Goal: Task Accomplishment & Management: Manage account settings

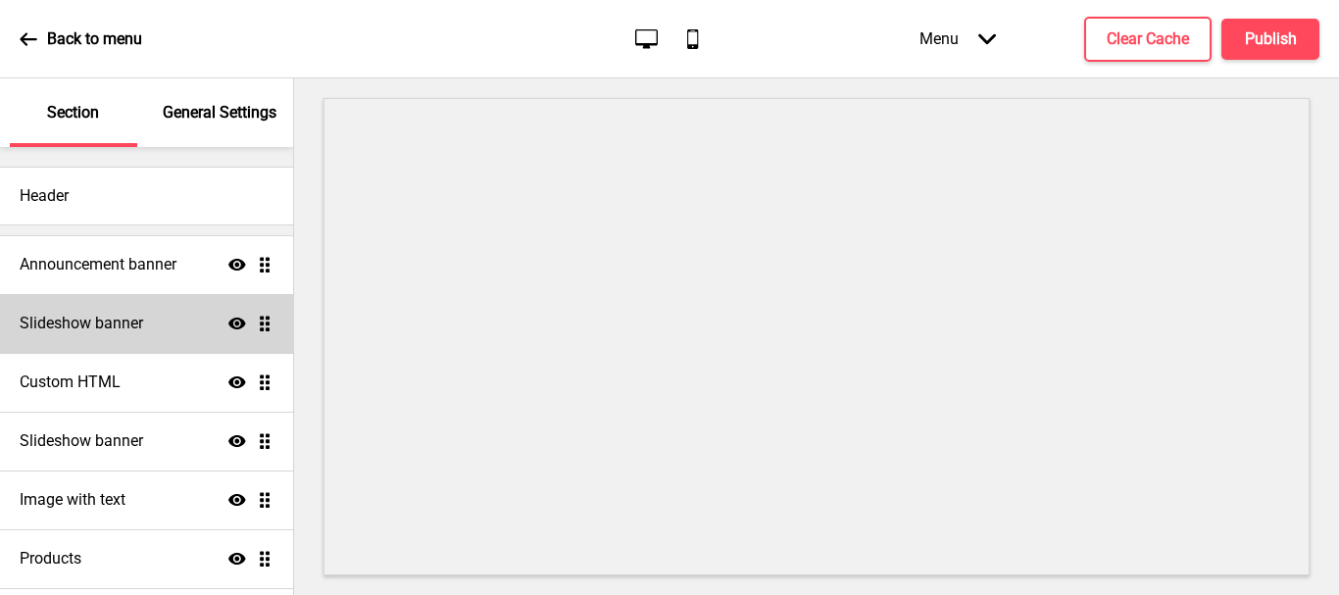
click at [120, 326] on h4 "Slideshow banner" at bounding box center [81, 324] width 123 height 22
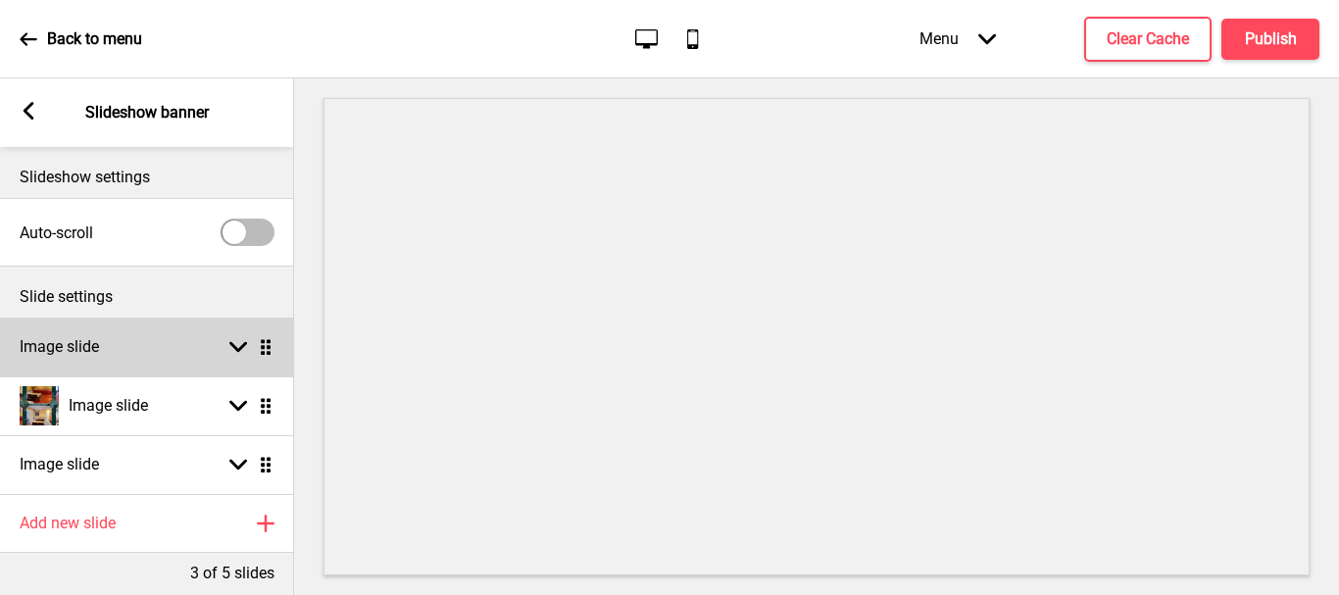
click at [243, 348] on icon at bounding box center [238, 347] width 18 height 11
select select "right"
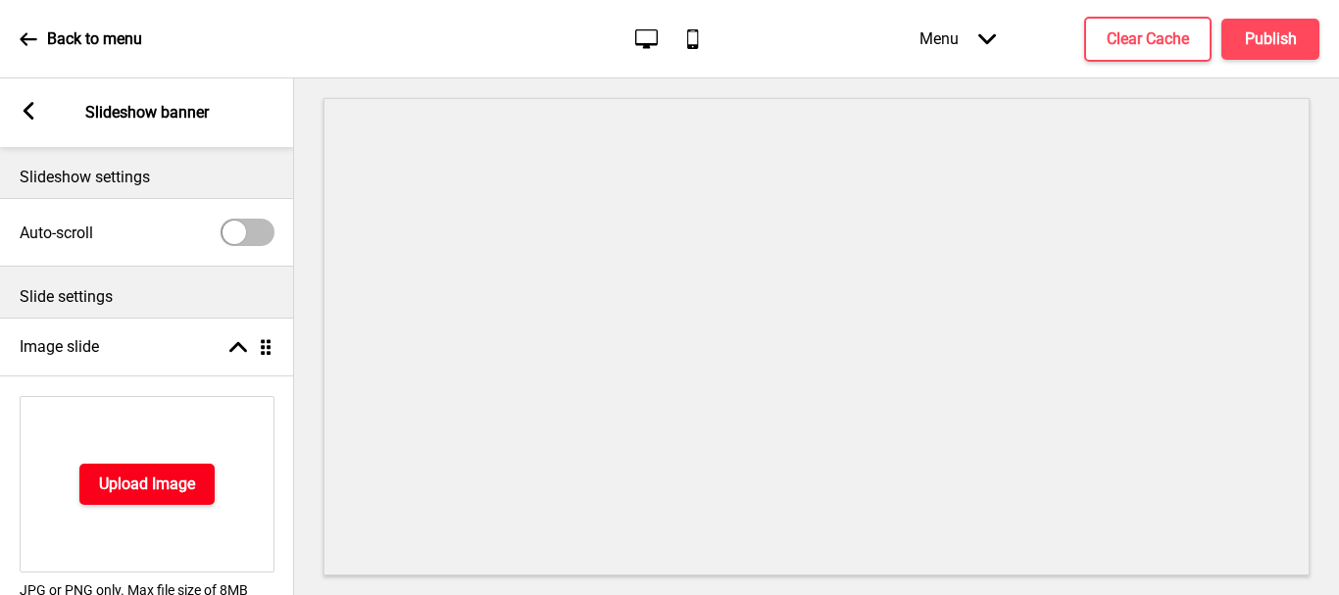
click at [129, 488] on h4 "Upload Image" at bounding box center [147, 484] width 96 height 22
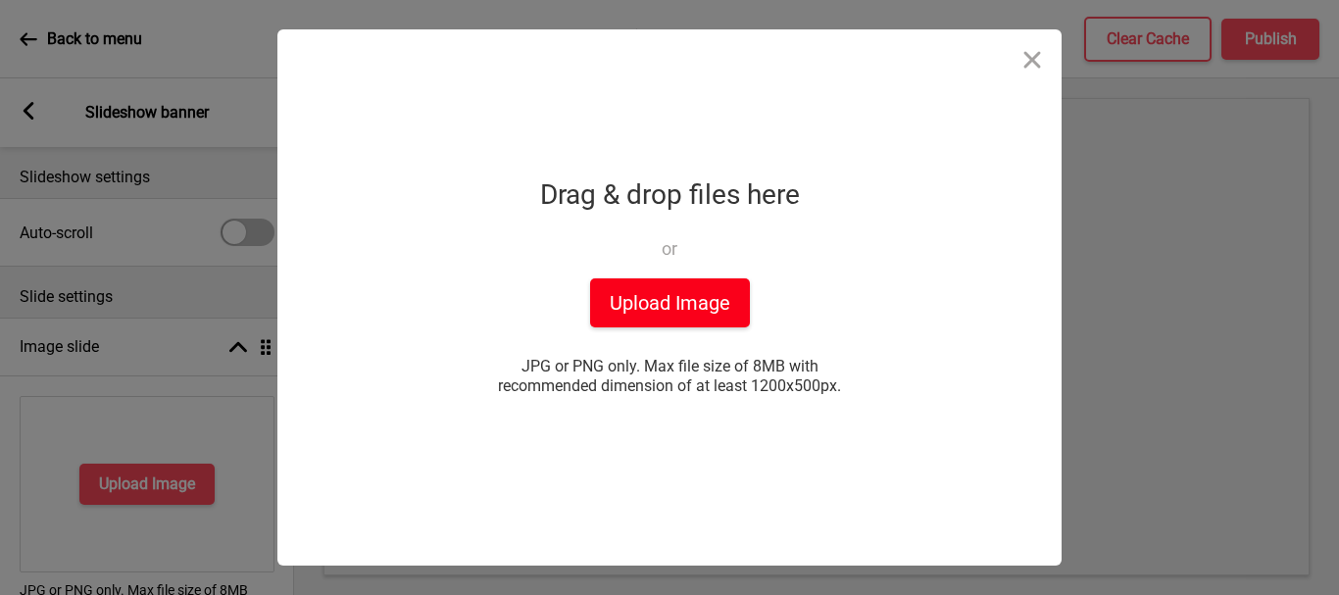
click at [642, 306] on button "Upload Image" at bounding box center [670, 302] width 160 height 49
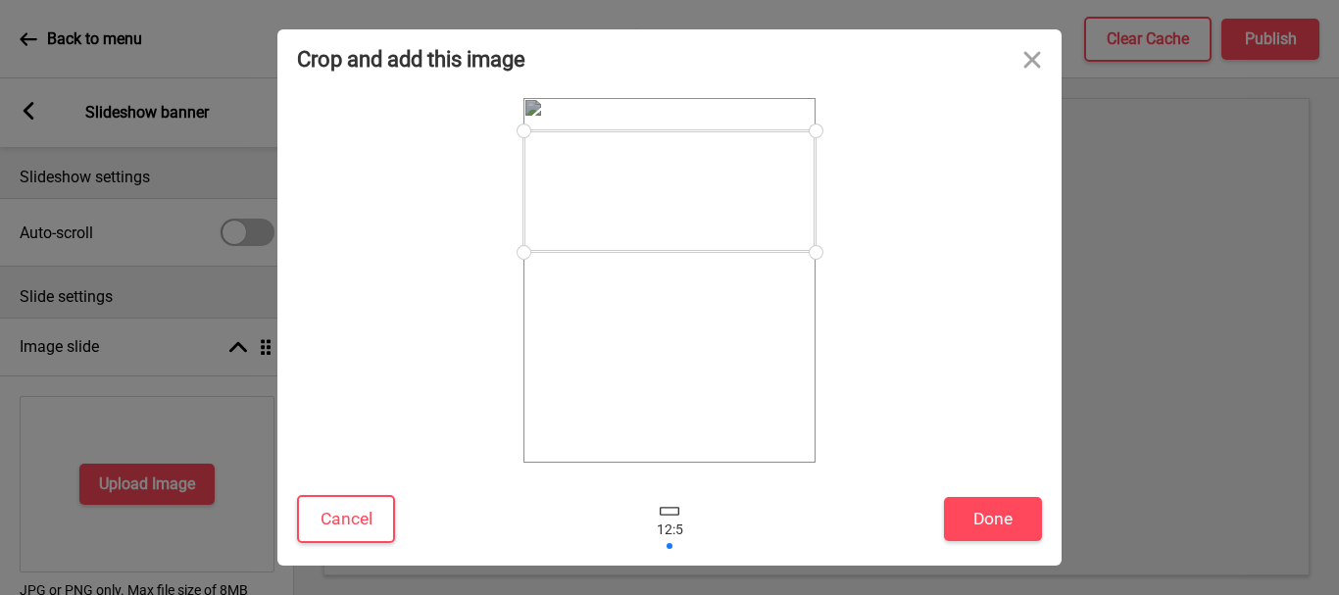
drag, startPoint x: 679, startPoint y: 276, endPoint x: 693, endPoint y: 187, distance: 90.2
click at [693, 187] on div at bounding box center [669, 191] width 292 height 122
drag, startPoint x: 813, startPoint y: 253, endPoint x: 736, endPoint y: 331, distance: 109.5
click at [736, 331] on div at bounding box center [669, 280] width 292 height 365
click at [675, 531] on div at bounding box center [669, 519] width 59 height 64
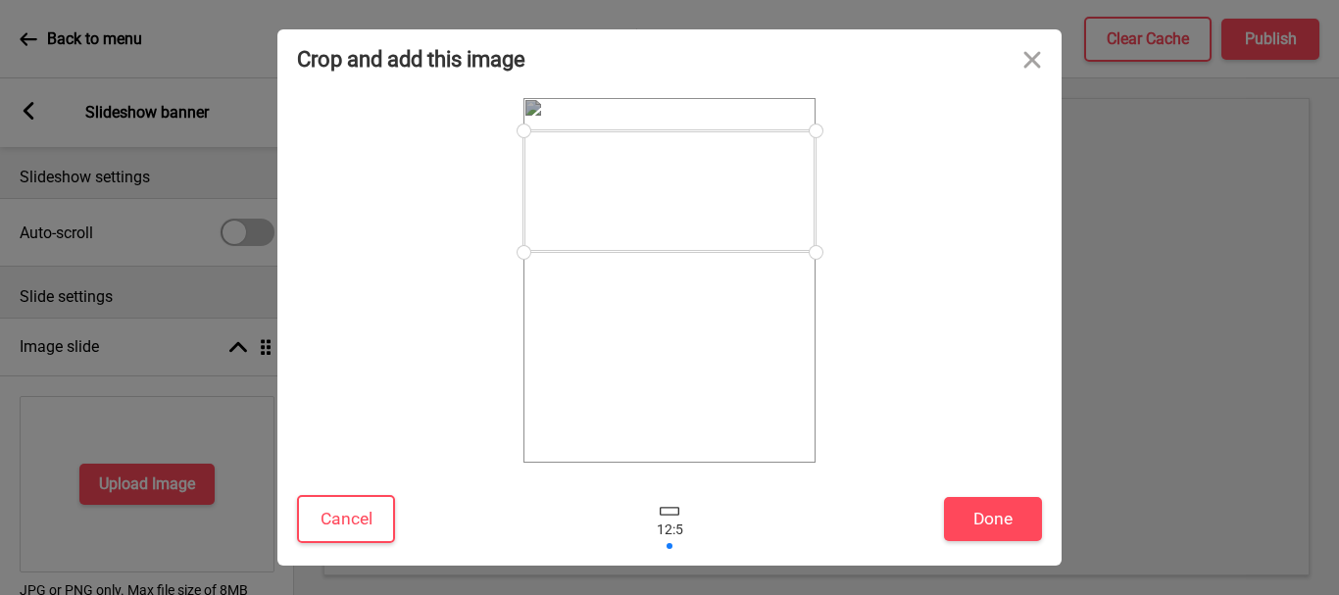
click at [675, 531] on div at bounding box center [669, 519] width 59 height 64
click at [666, 548] on div at bounding box center [669, 519] width 59 height 64
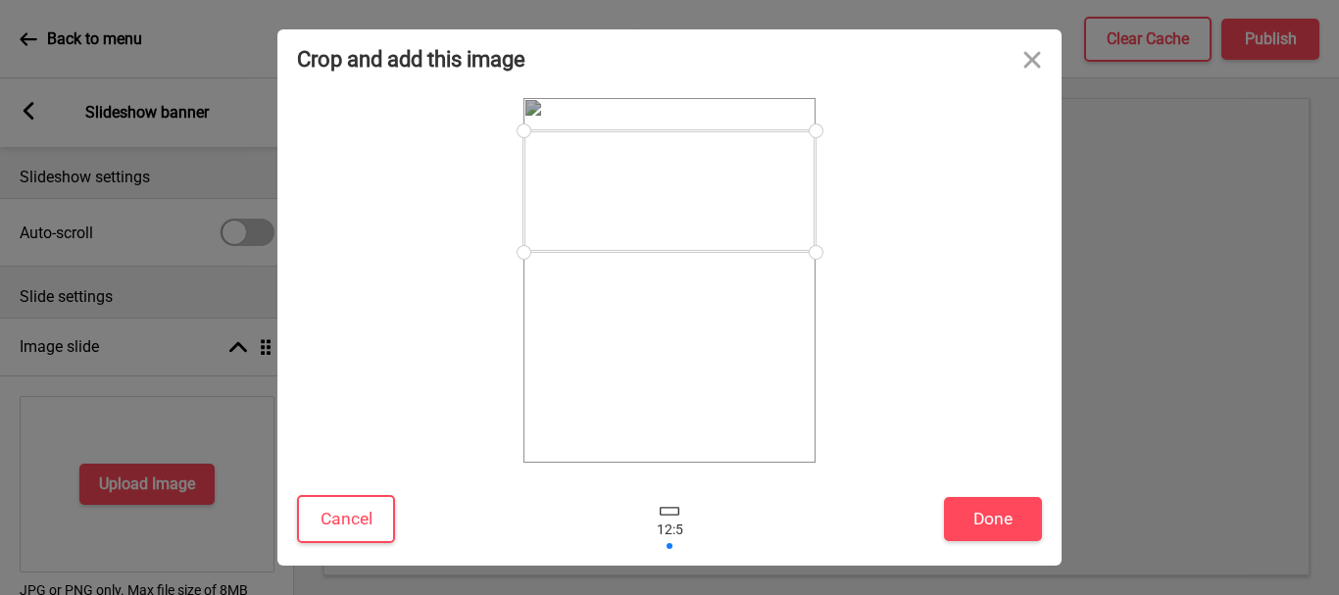
drag, startPoint x: 667, startPoint y: 538, endPoint x: 657, endPoint y: 531, distance: 12.8
click at [657, 531] on div at bounding box center [669, 519] width 59 height 64
click at [668, 526] on div at bounding box center [669, 519] width 59 height 64
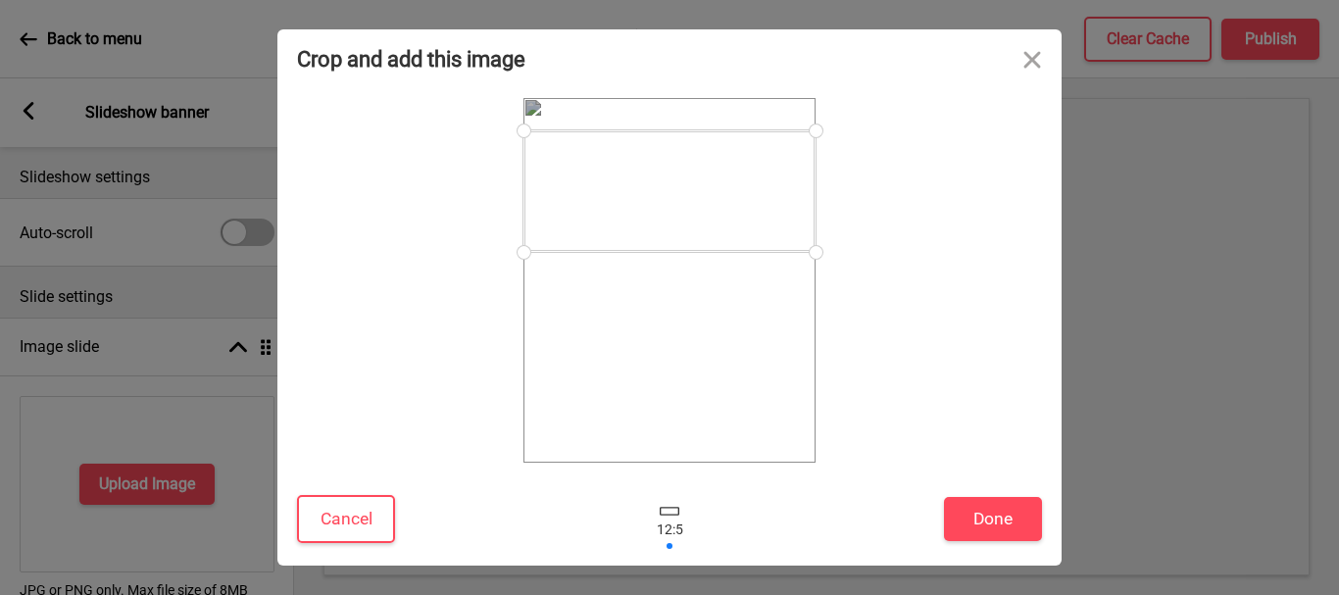
click at [667, 514] on div at bounding box center [670, 511] width 20 height 9
click at [1142, 272] on div "Crop and add this image Cancel Done Drop a file here Drag & drop files here or …" at bounding box center [669, 297] width 1339 height 595
click at [1030, 58] on button "Close" at bounding box center [1032, 58] width 59 height 59
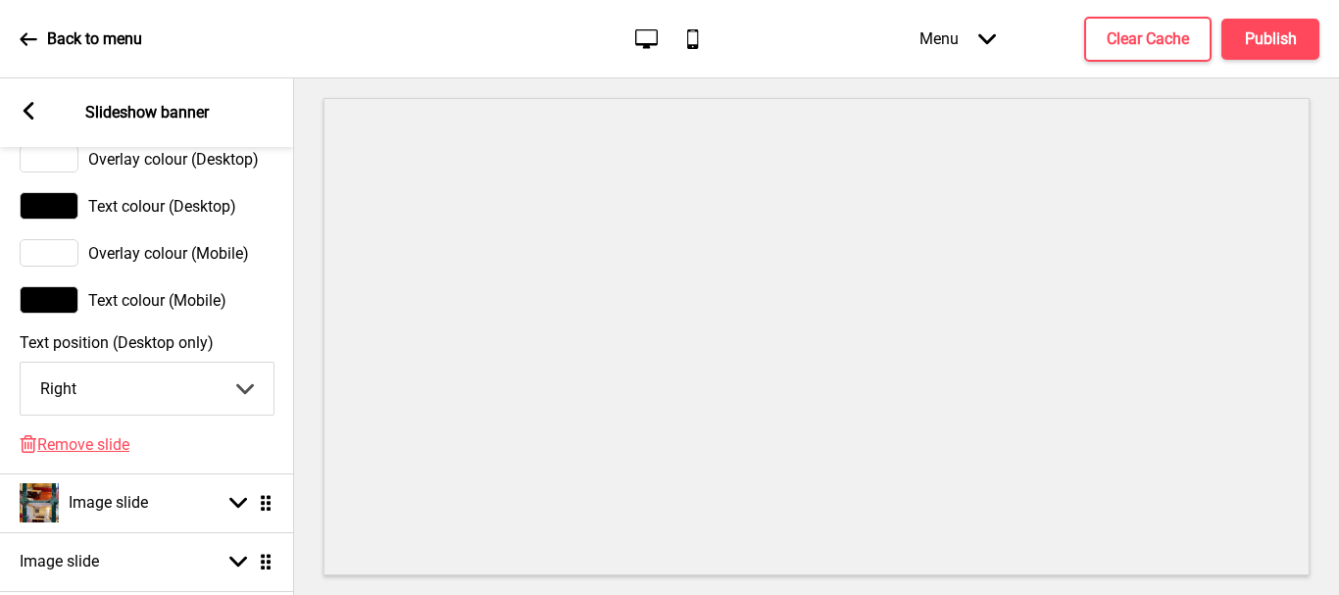
scroll to position [1274, 0]
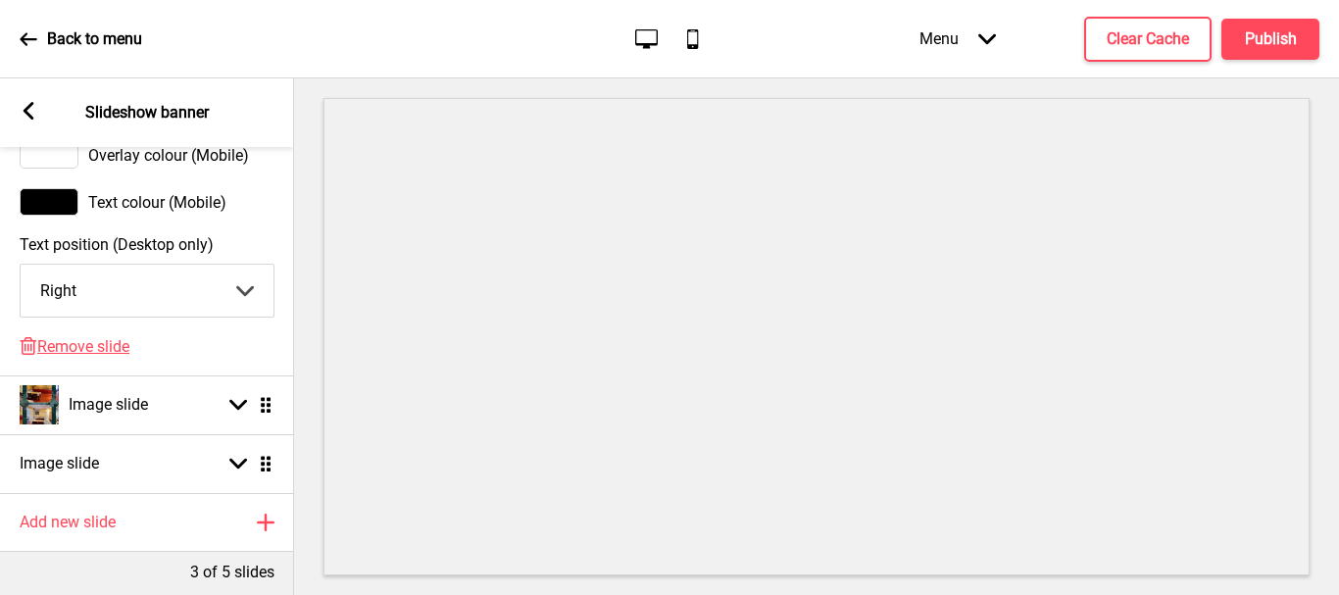
click at [199, 308] on select "Center Left Right" at bounding box center [147, 291] width 253 height 52
click at [170, 165] on span "Overlay colour (Mobile)" at bounding box center [168, 155] width 161 height 19
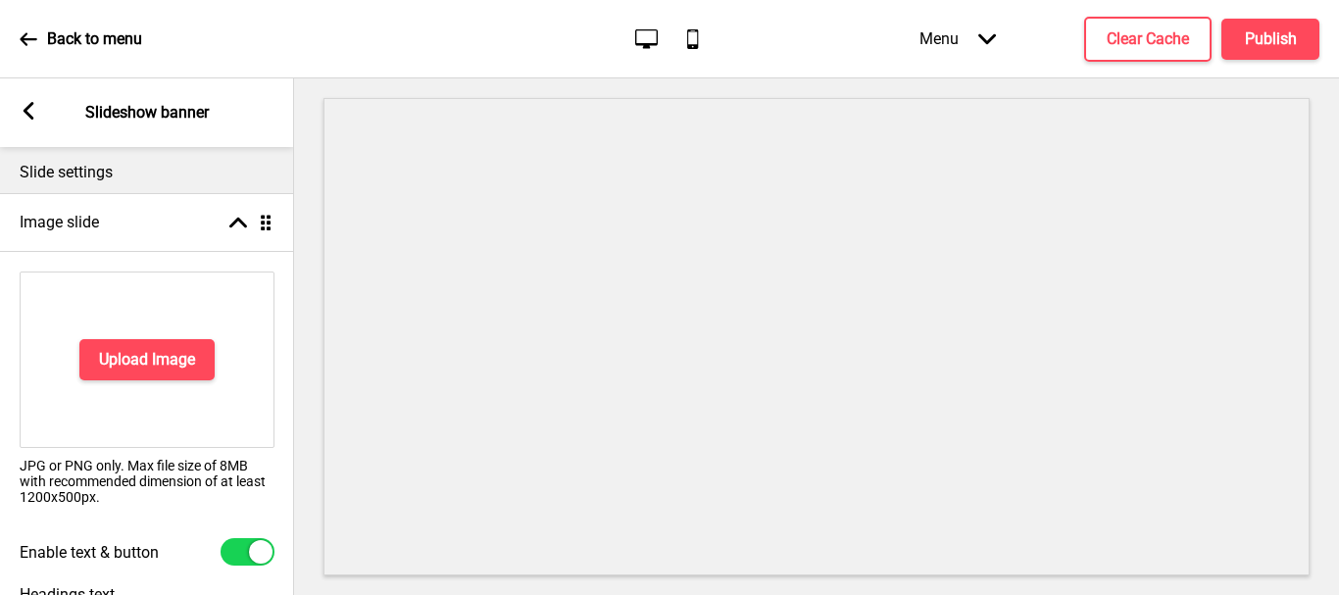
scroll to position [0, 0]
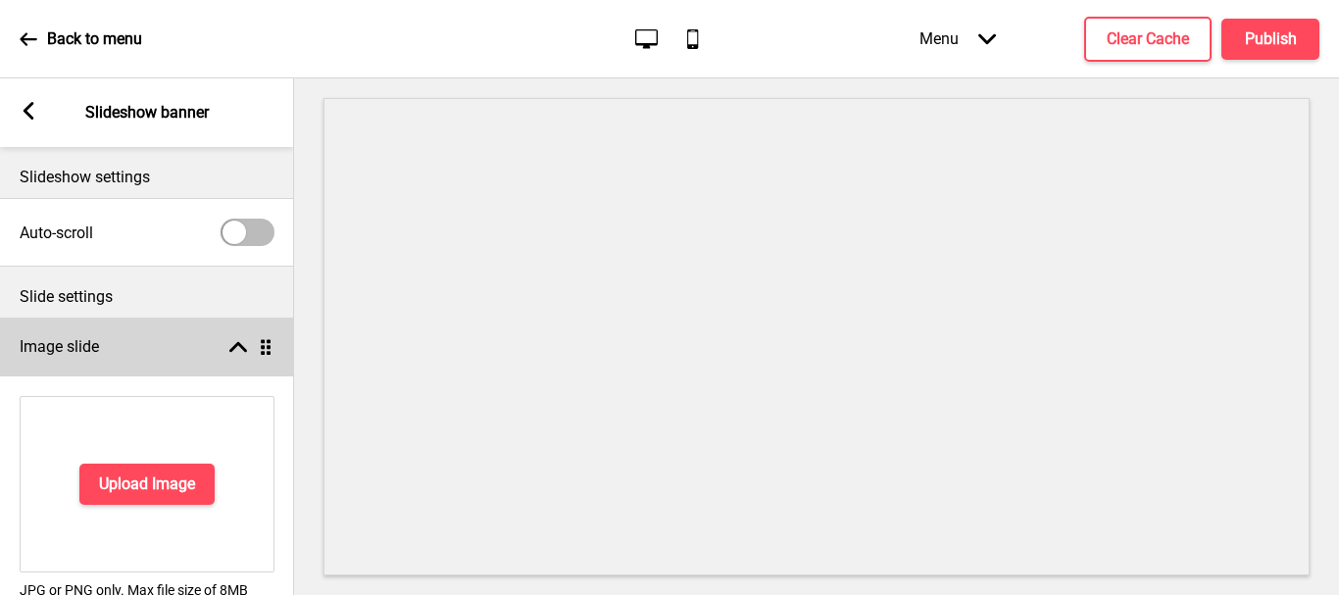
select select "right"
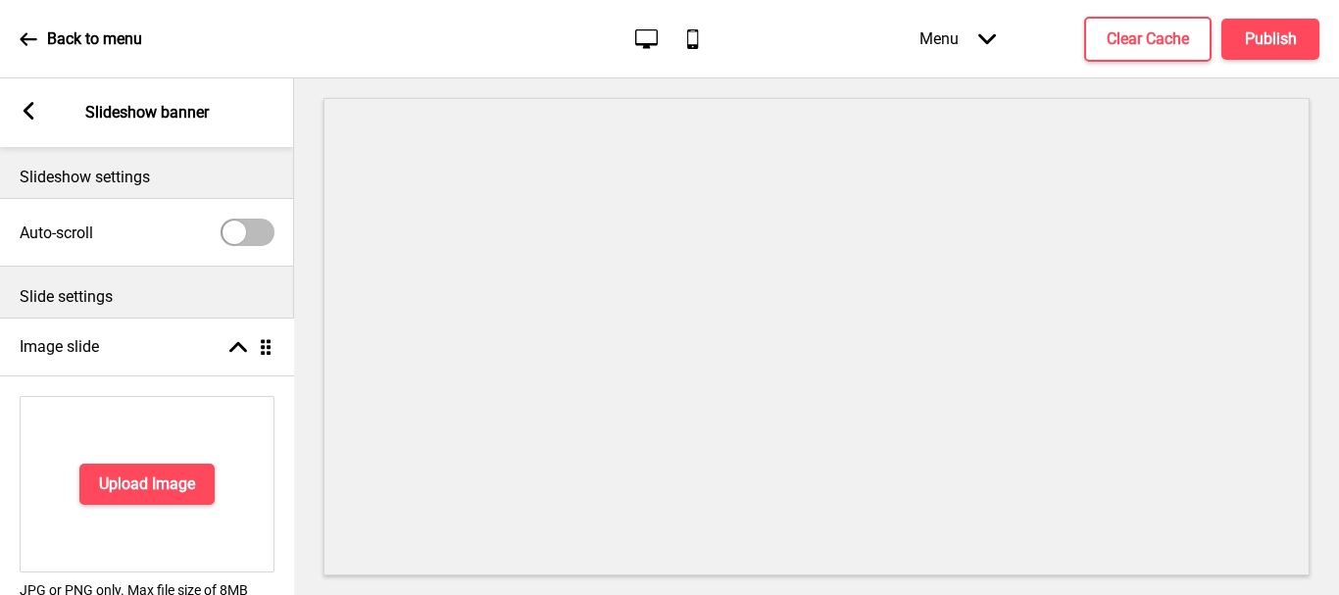
click at [239, 240] on div at bounding box center [234, 233] width 24 height 24
checkbox input "true"
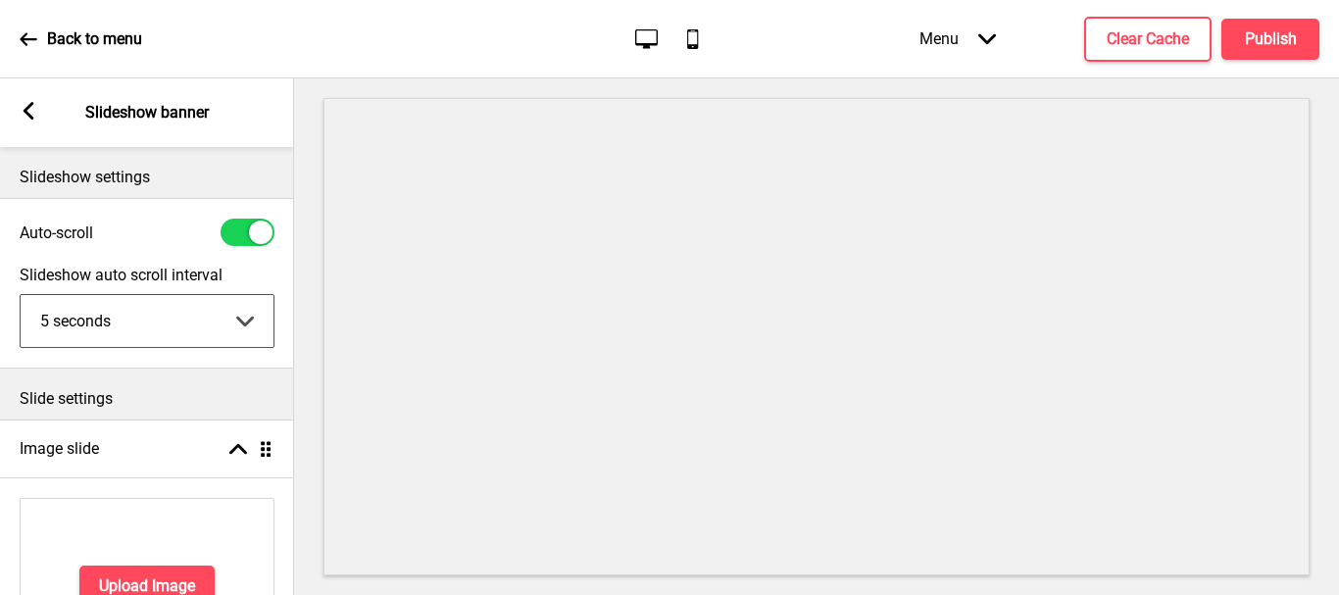
click at [255, 337] on select "5 seconds 6 seconds 7 seconds 8 seconds 9 seconds 10 seconds" at bounding box center [147, 321] width 253 height 52
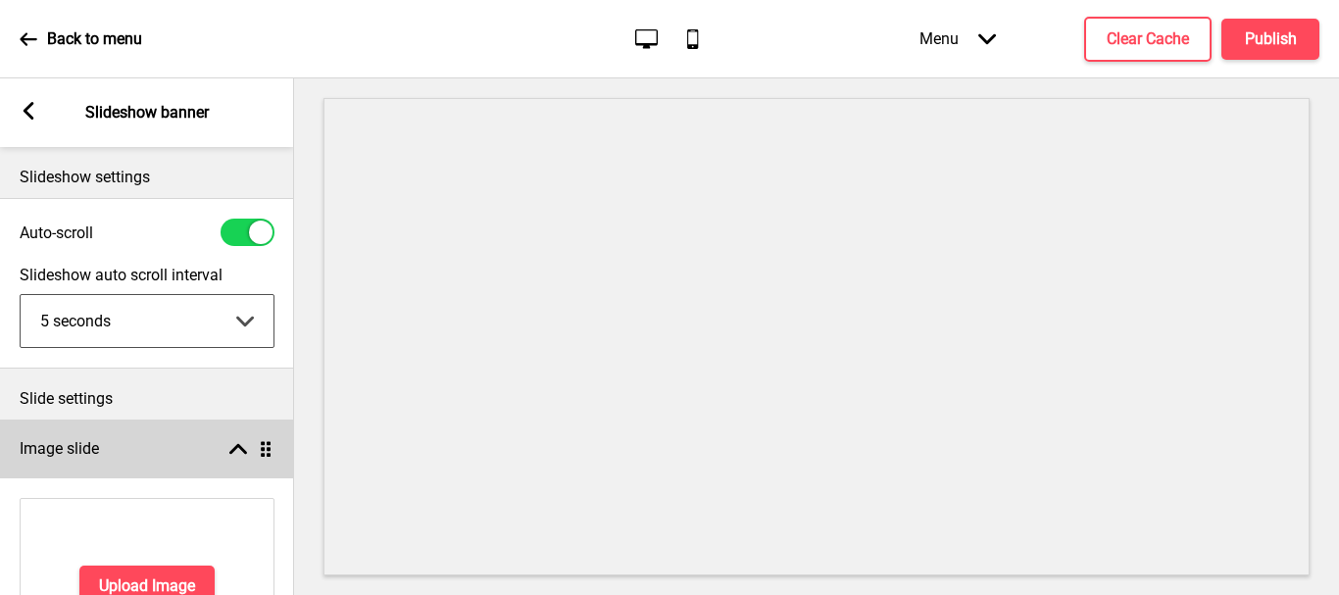
scroll to position [98, 0]
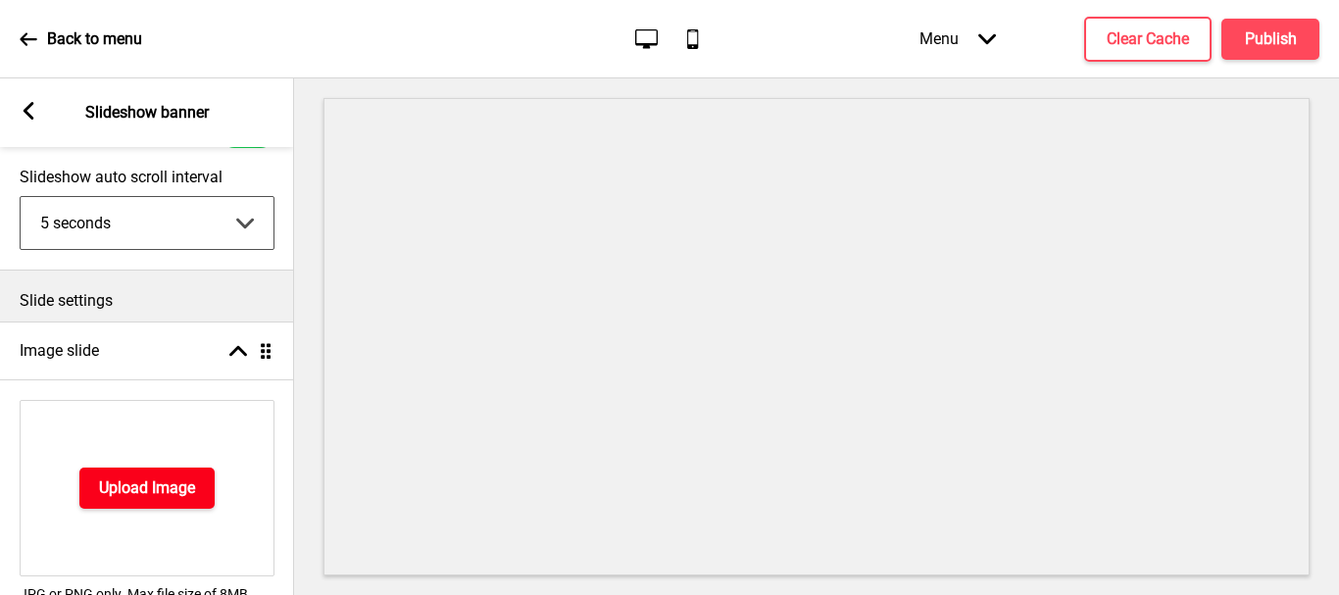
click at [166, 492] on h4 "Upload Image" at bounding box center [147, 488] width 96 height 22
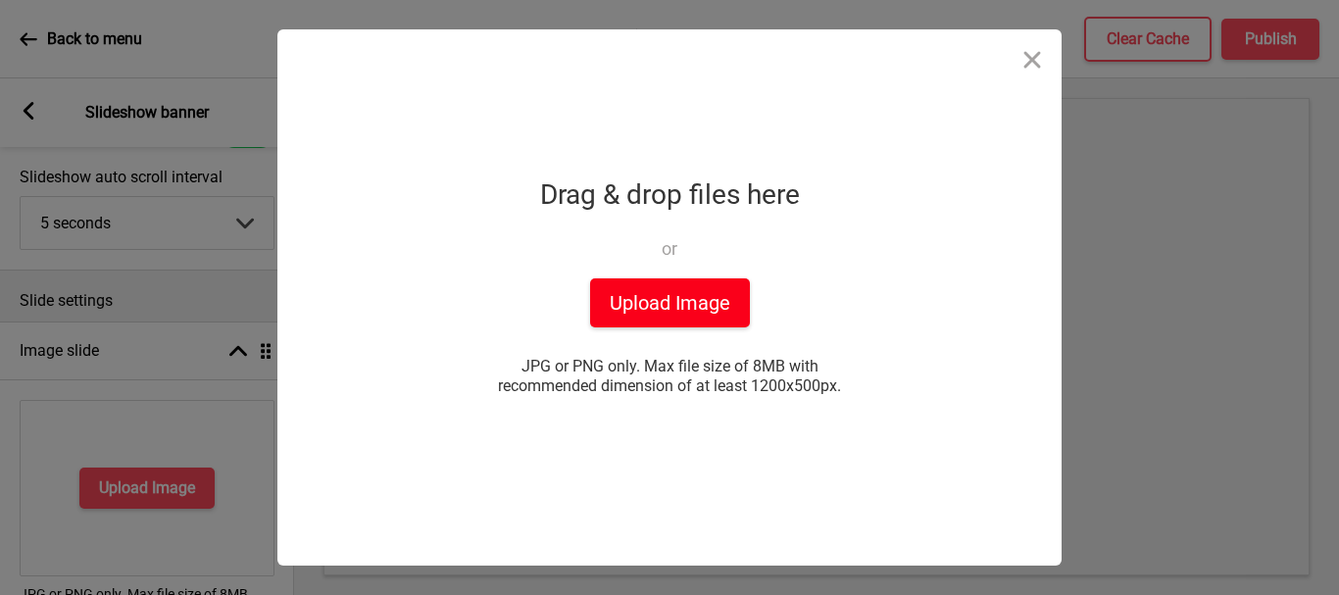
click at [685, 299] on button "Upload Image" at bounding box center [670, 302] width 160 height 49
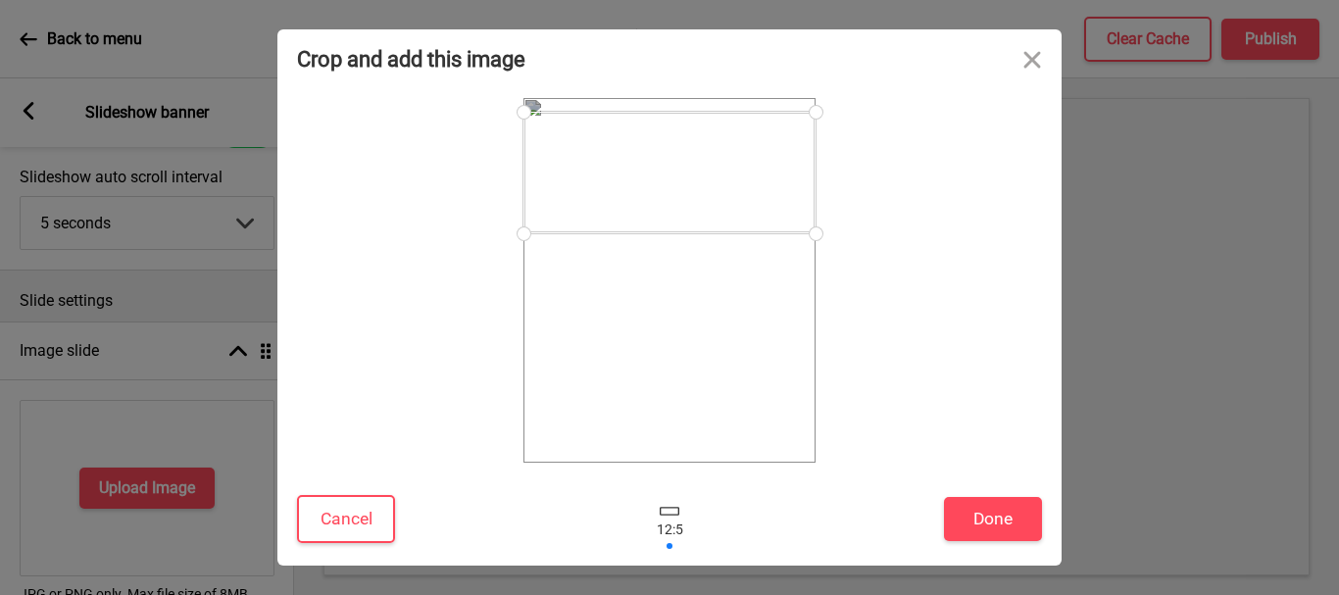
drag, startPoint x: 698, startPoint y: 242, endPoint x: 733, endPoint y: 134, distance: 113.4
click at [733, 134] on div at bounding box center [669, 173] width 292 height 122
drag, startPoint x: 813, startPoint y: 116, endPoint x: 642, endPoint y: 178, distance: 181.7
click at [642, 178] on div at bounding box center [656, 179] width 34 height 34
drag, startPoint x: 317, startPoint y: 531, endPoint x: 374, endPoint y: 510, distance: 61.7
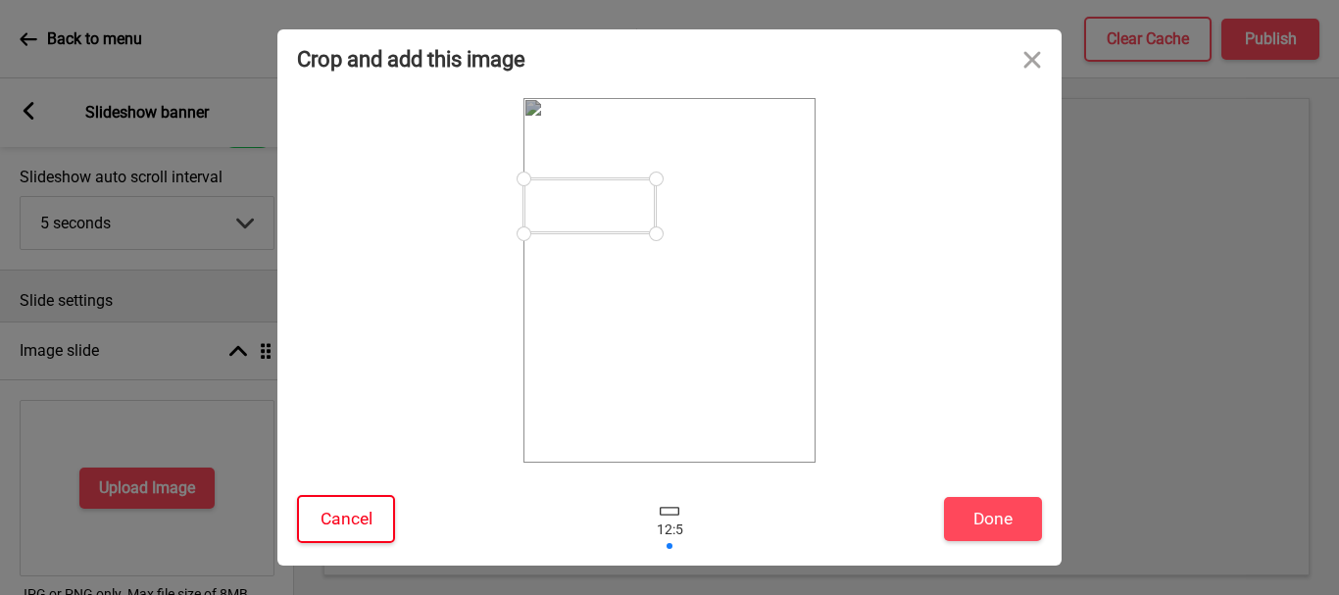
click at [318, 531] on button "Cancel" at bounding box center [346, 519] width 98 height 48
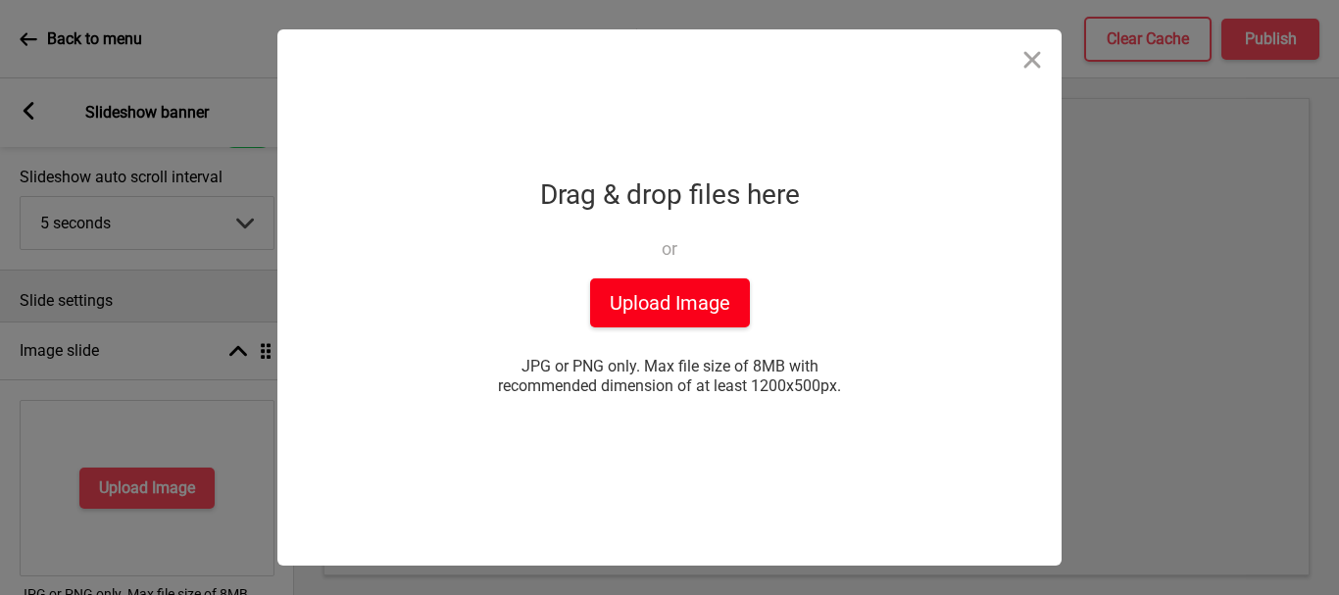
click at [661, 301] on button "Upload Image" at bounding box center [670, 302] width 160 height 49
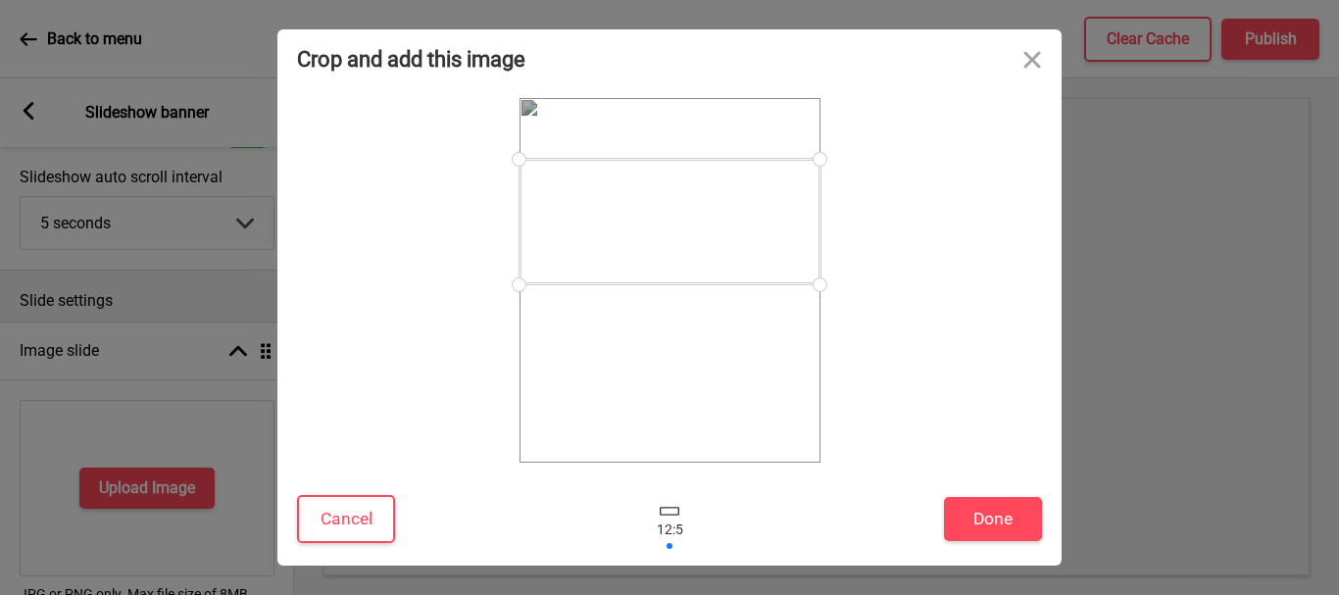
drag, startPoint x: 667, startPoint y: 296, endPoint x: 658, endPoint y: 237, distance: 59.6
click at [658, 237] on div at bounding box center [669, 221] width 301 height 125
click at [1031, 56] on button "Close" at bounding box center [1032, 58] width 59 height 59
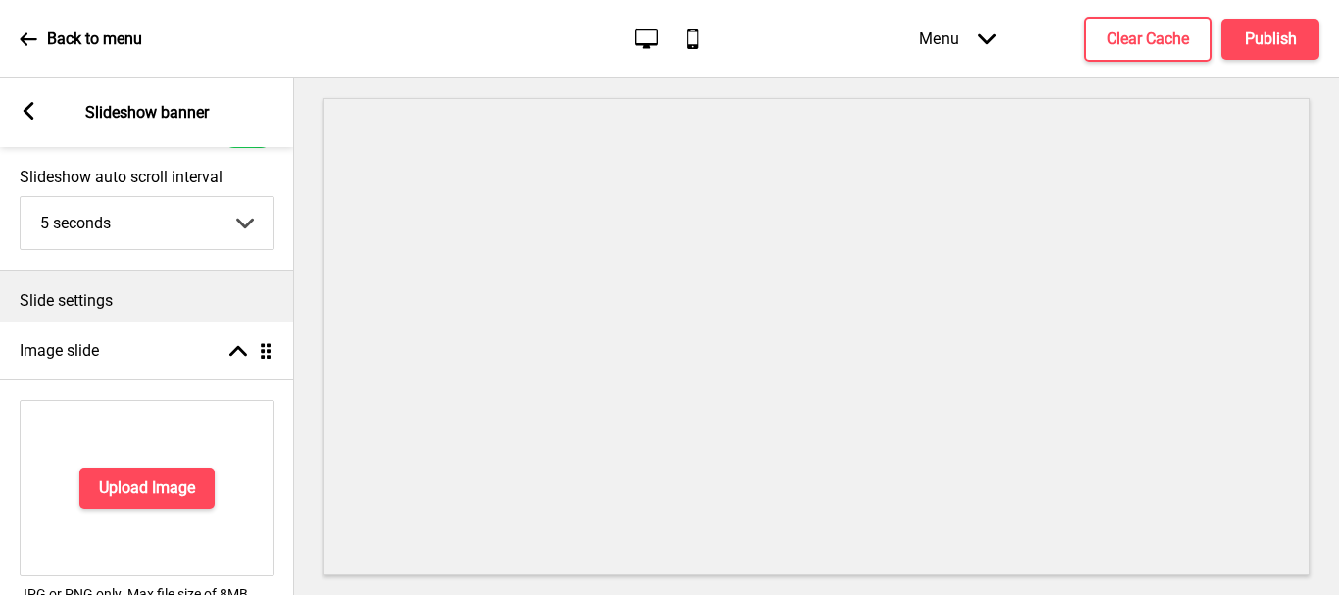
click at [690, 42] on icon "Mobile" at bounding box center [692, 38] width 26 height 26
click at [170, 493] on h4 "Upload Image" at bounding box center [147, 488] width 96 height 22
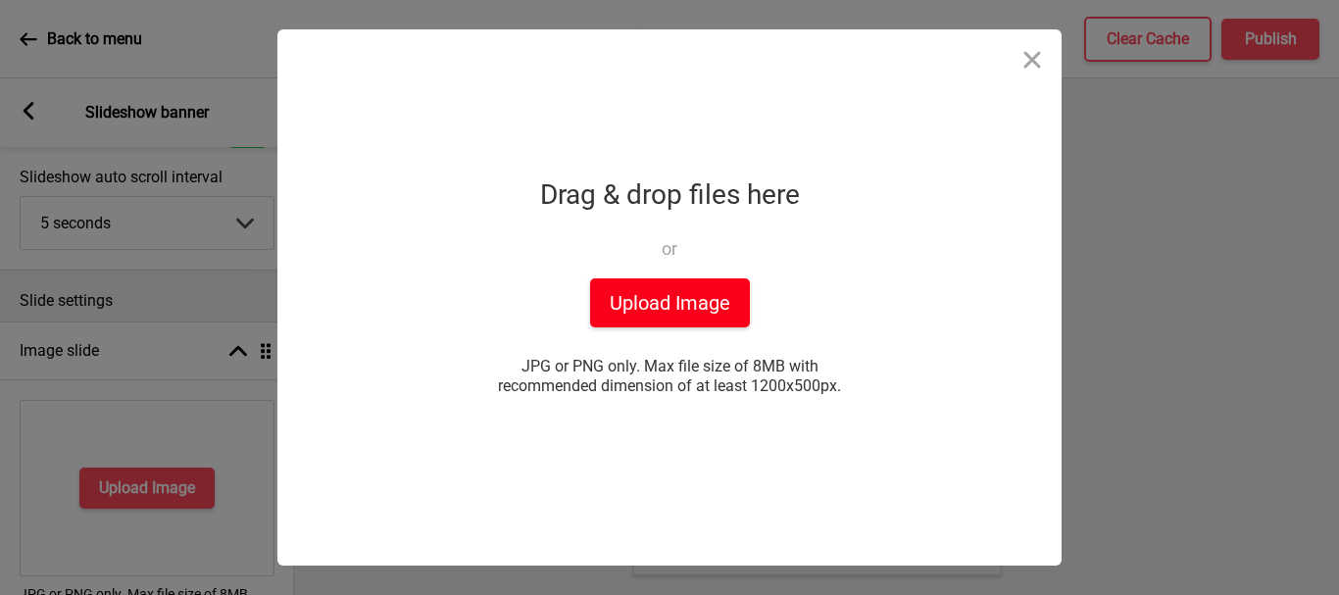
click at [715, 310] on button "Upload Image" at bounding box center [670, 302] width 160 height 49
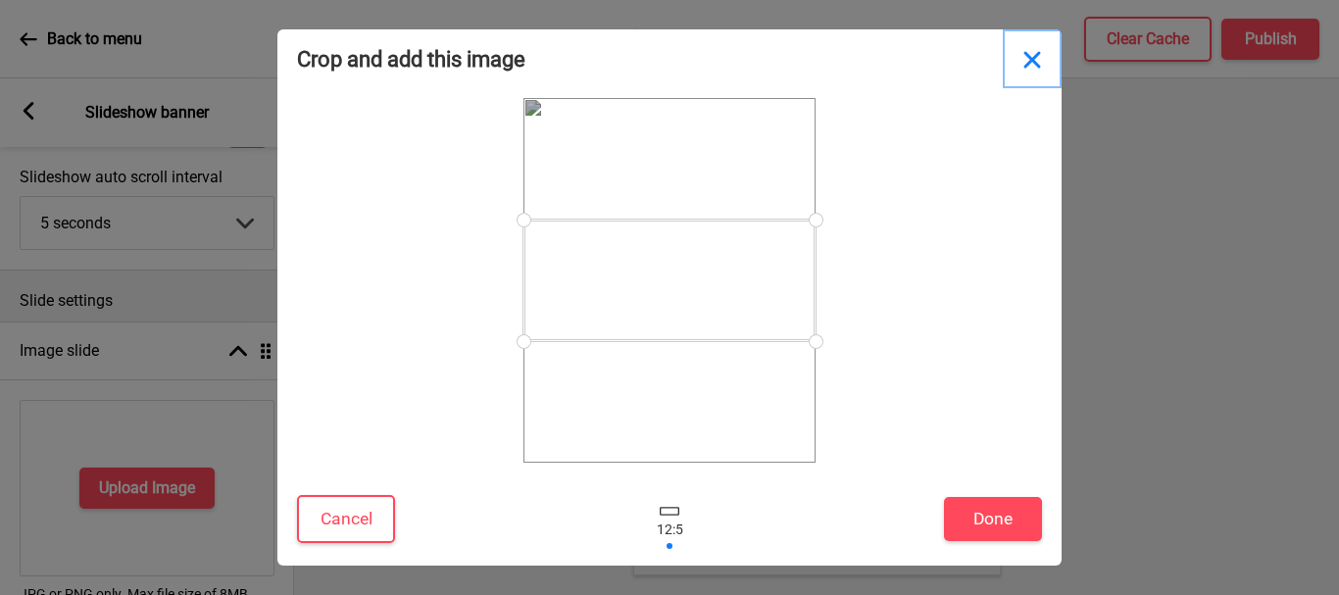
click at [1027, 57] on button "Close" at bounding box center [1032, 58] width 59 height 59
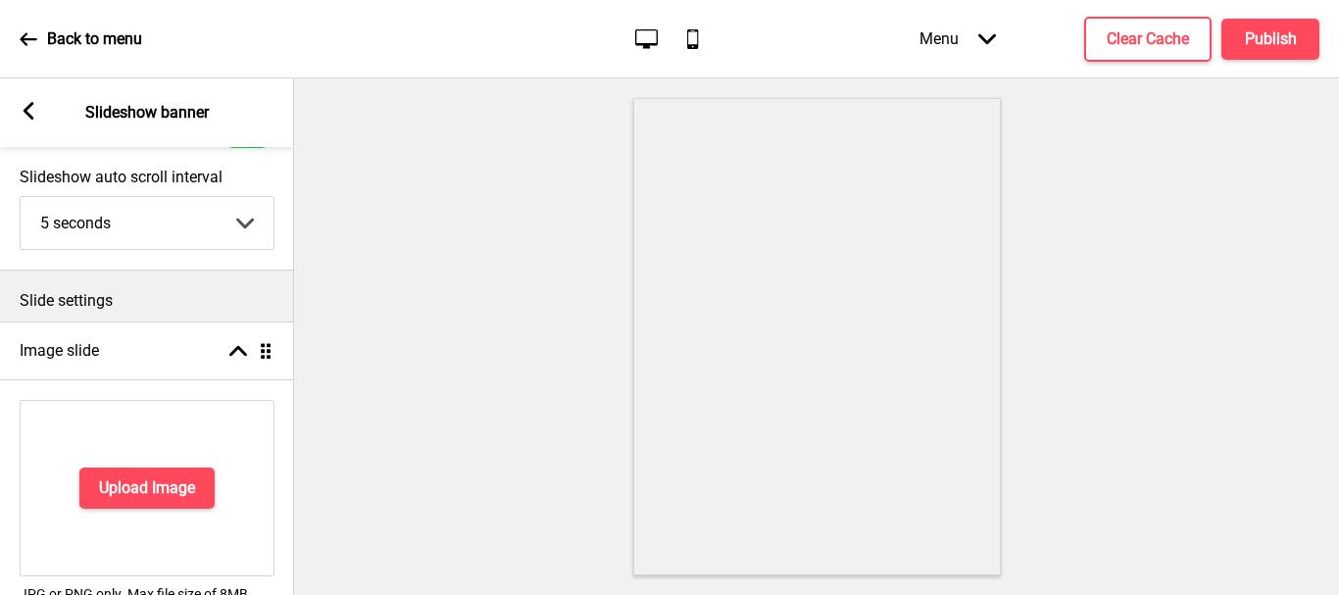
click at [639, 39] on icon "Desktop" at bounding box center [646, 38] width 26 height 26
click at [26, 115] on icon at bounding box center [29, 111] width 11 height 18
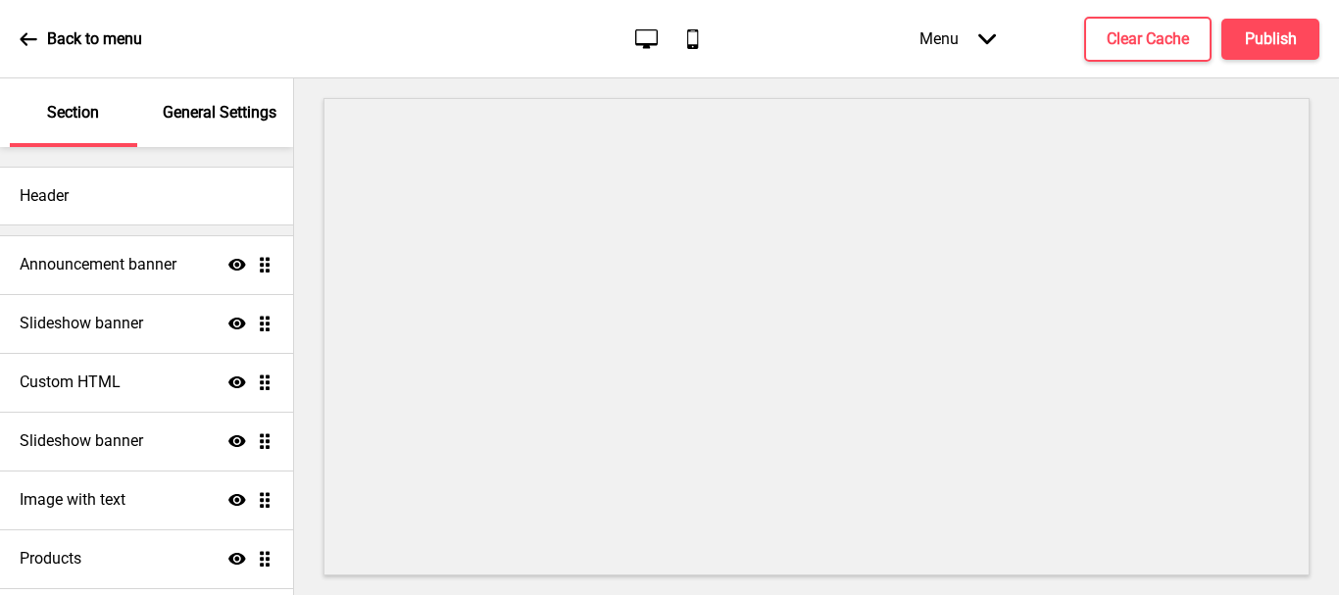
click at [75, 36] on p "Back to menu" at bounding box center [94, 39] width 95 height 22
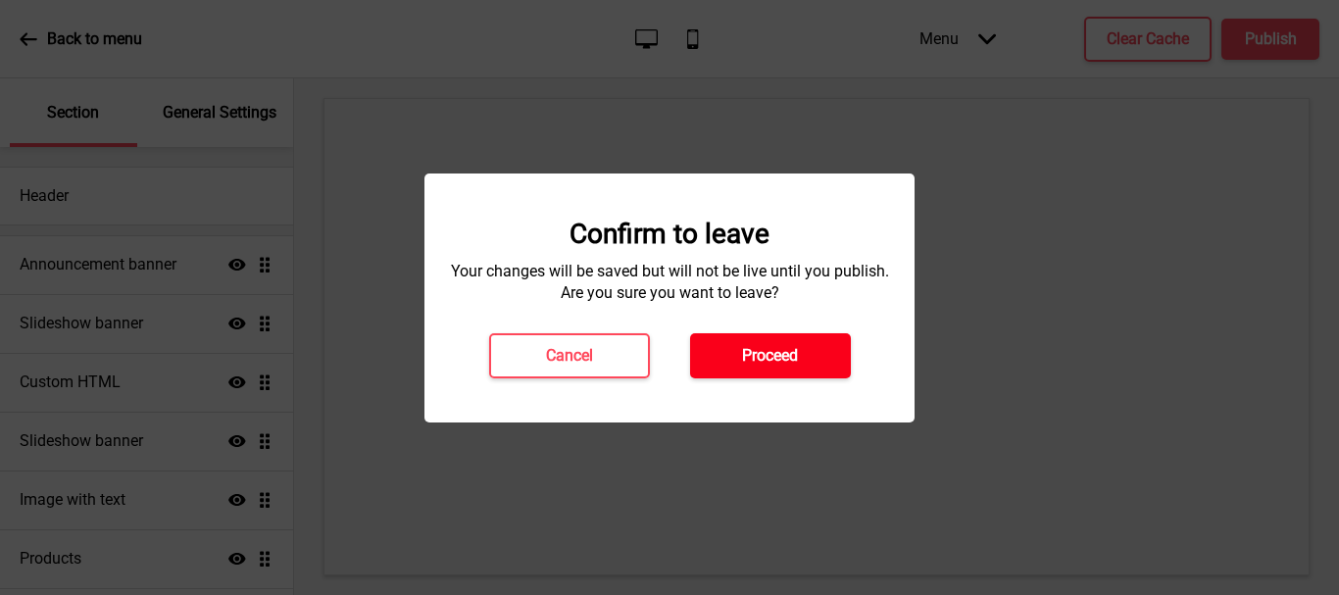
click at [756, 353] on h4 "Proceed" at bounding box center [770, 356] width 56 height 22
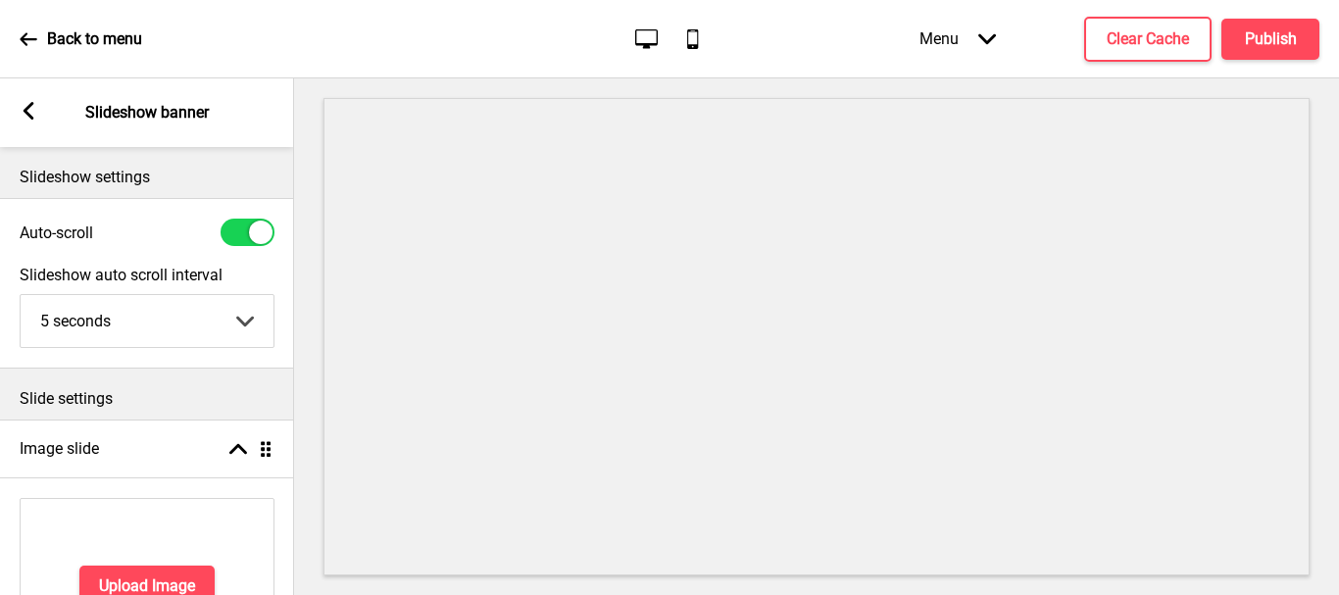
select select "right"
click at [128, 575] on h4 "Upload Image" at bounding box center [147, 586] width 96 height 22
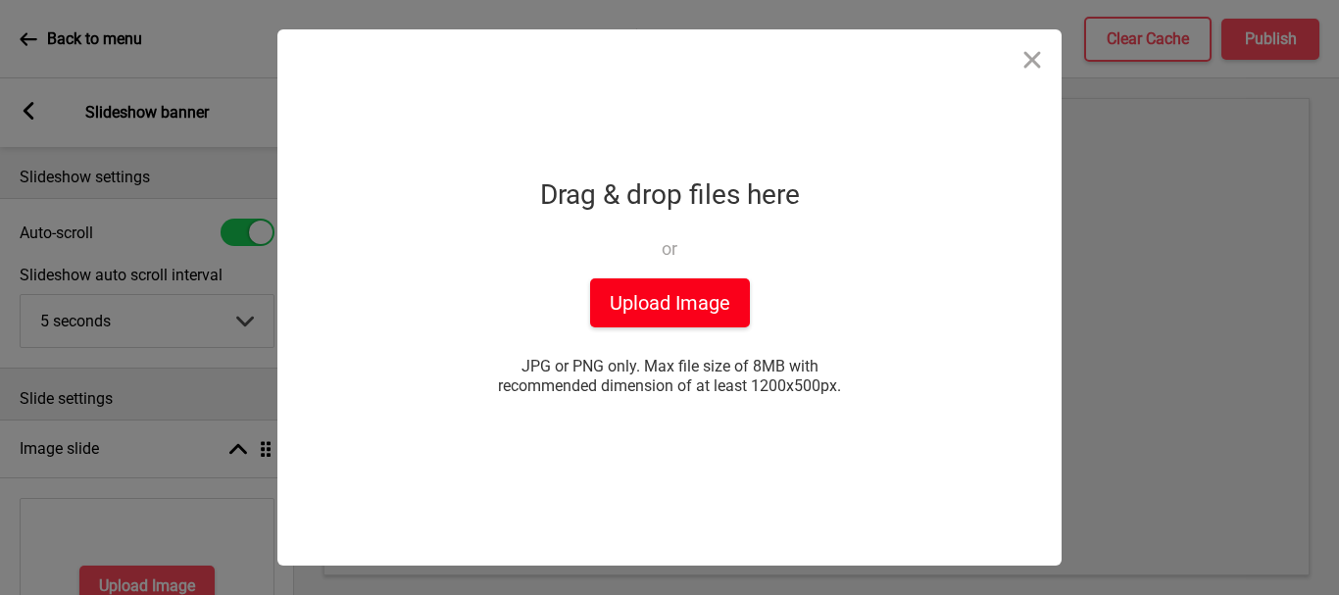
click at [666, 313] on button "Upload Image" at bounding box center [670, 302] width 160 height 49
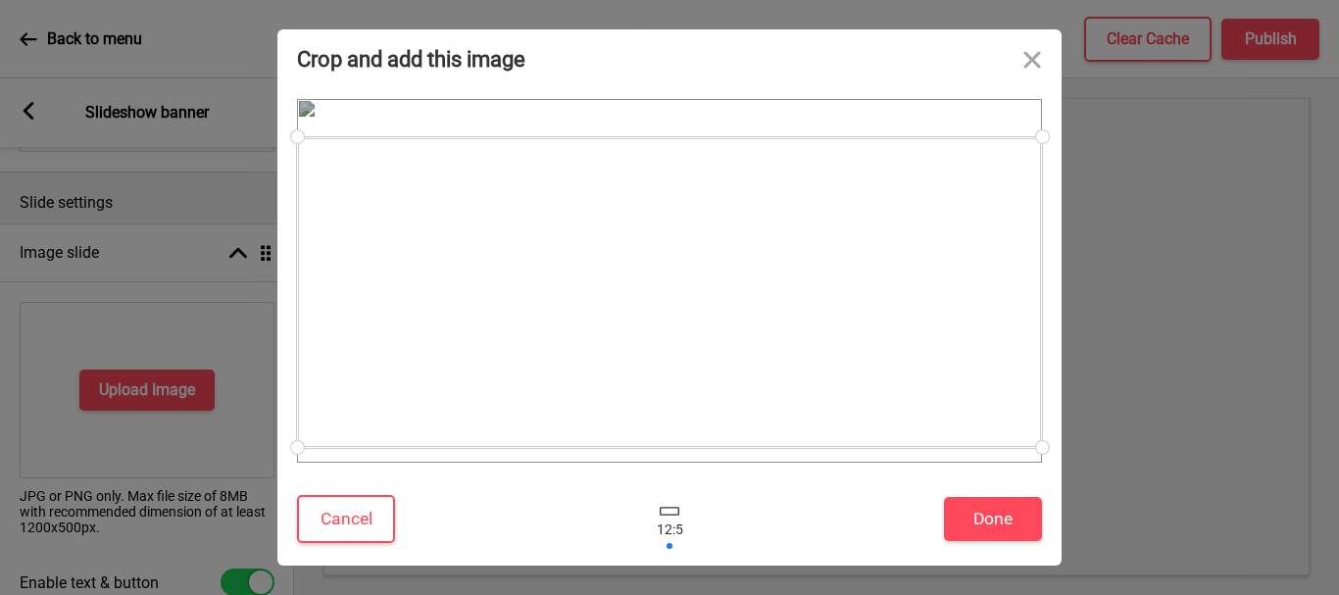
drag, startPoint x: 765, startPoint y: 276, endPoint x: 767, endPoint y: 266, distance: 11.0
click at [767, 266] on div at bounding box center [669, 292] width 745 height 311
click at [987, 521] on button "Done" at bounding box center [993, 519] width 98 height 44
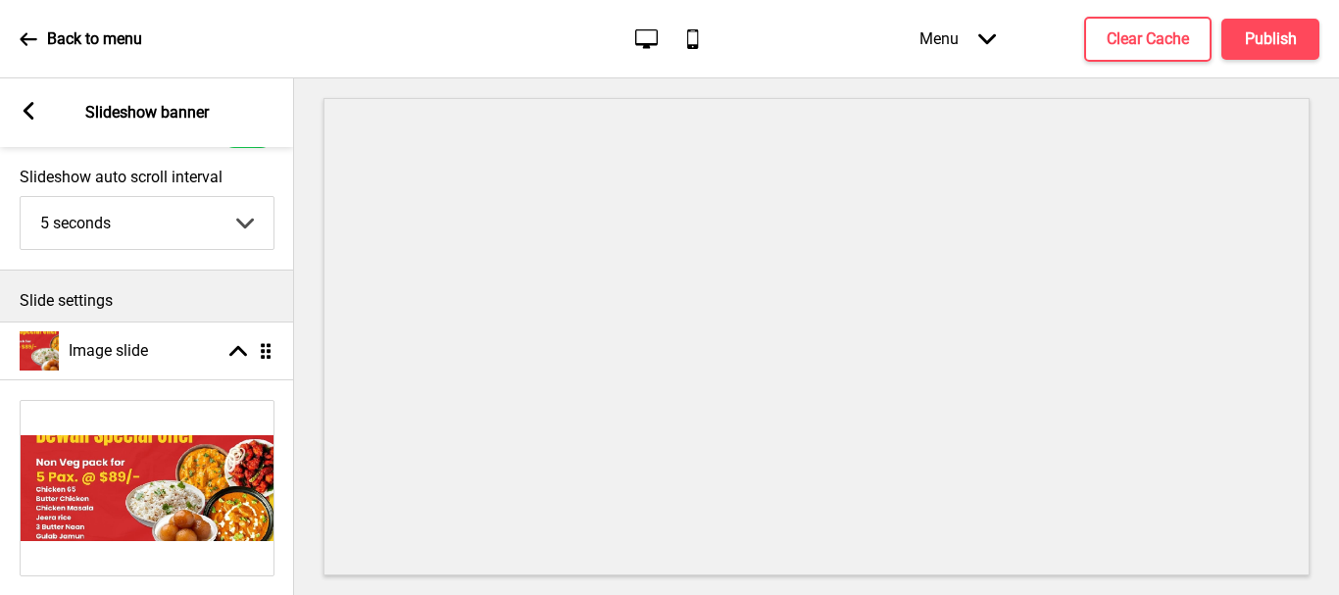
scroll to position [0, 0]
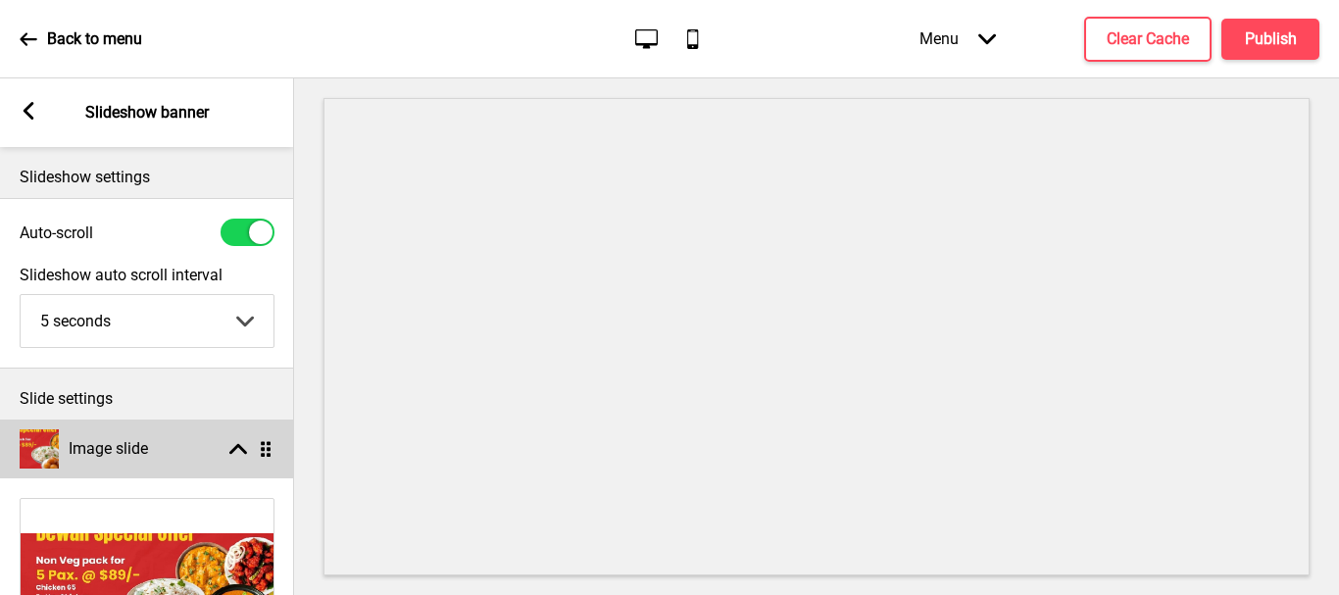
click at [237, 442] on rect at bounding box center [238, 449] width 18 height 18
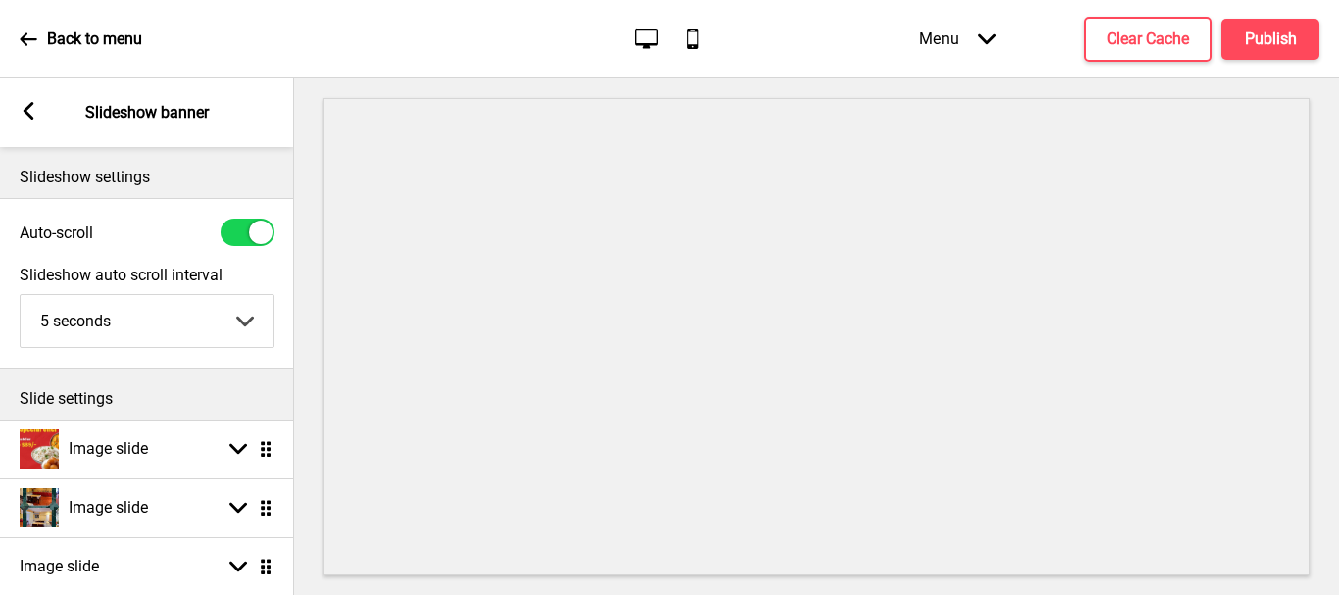
click at [122, 117] on p "Slideshow banner" at bounding box center [146, 113] width 123 height 22
click at [26, 104] on rect at bounding box center [29, 111] width 18 height 18
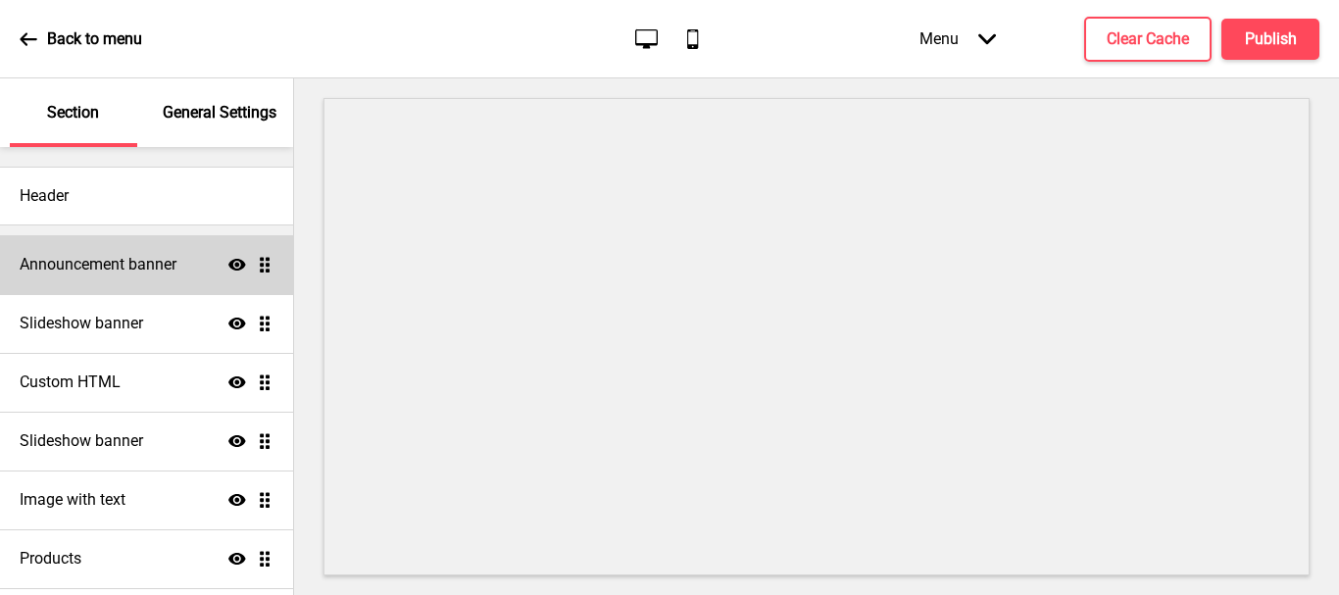
click at [238, 263] on div "Show Drag" at bounding box center [250, 265] width 45 height 18
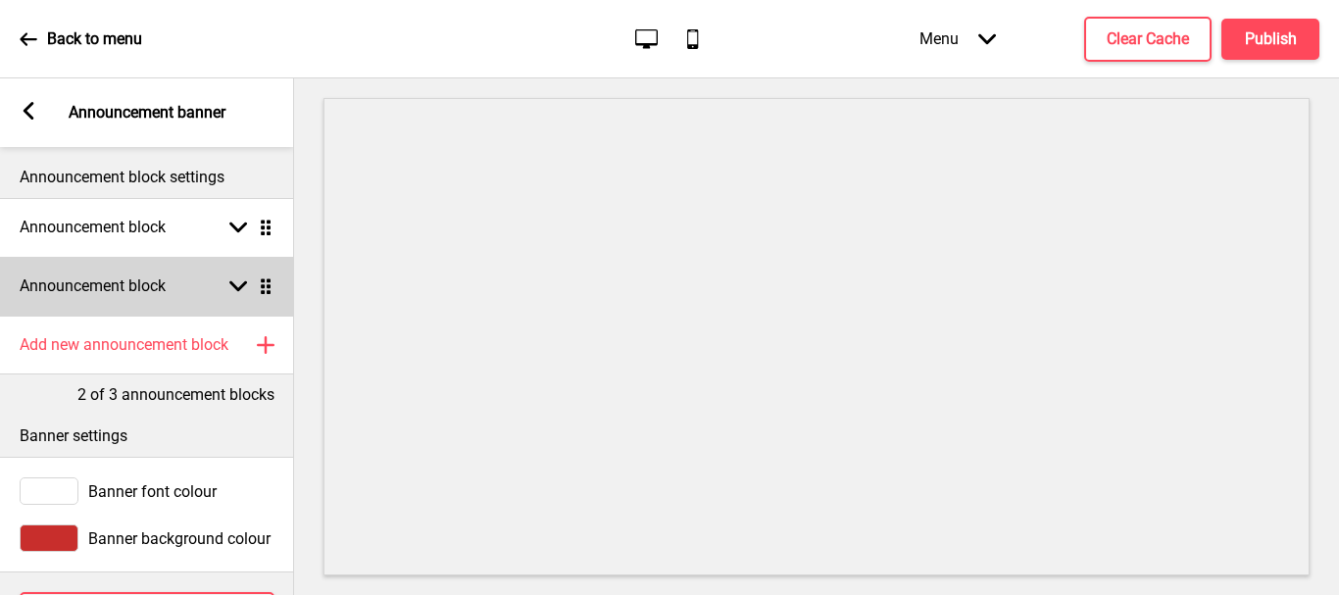
click at [232, 276] on div "Announcement block Arrow down Drag" at bounding box center [147, 286] width 294 height 59
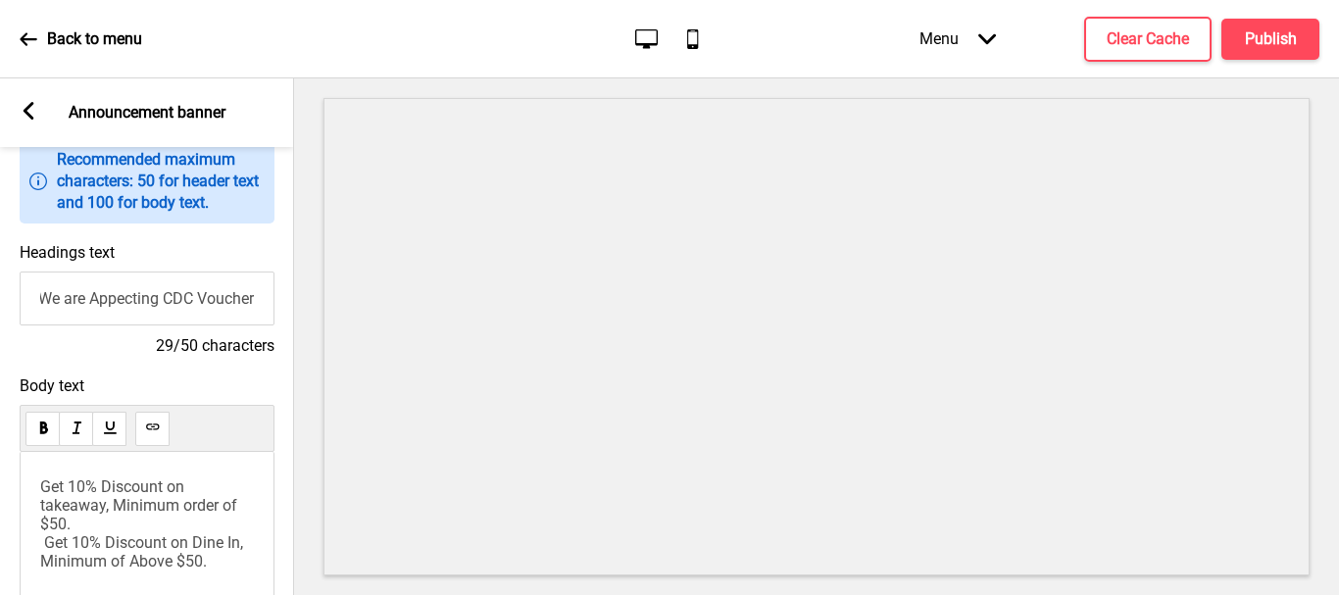
scroll to position [0, 1]
drag, startPoint x: 34, startPoint y: 299, endPoint x: 293, endPoint y: 317, distance: 259.4
click at [293, 317] on div "Section General Settings Header Announcement banner Show Drag Slideshow banner …" at bounding box center [147, 336] width 294 height 517
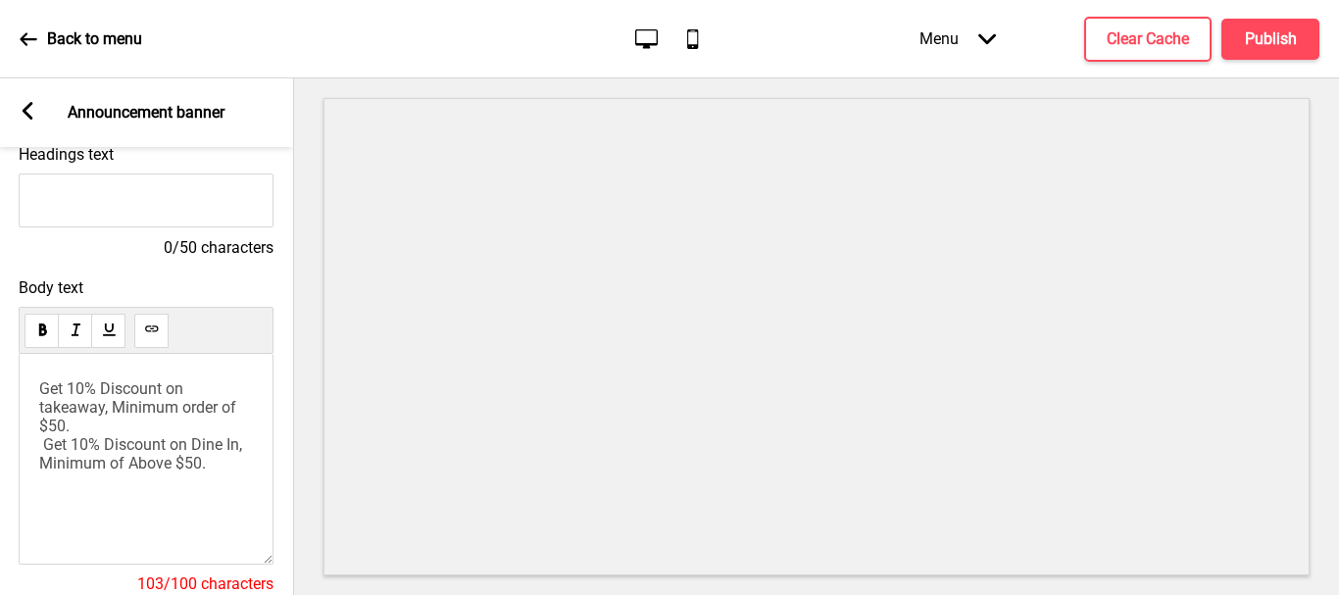
drag, startPoint x: 35, startPoint y: 386, endPoint x: 41, endPoint y: 460, distance: 73.7
click at [37, 477] on div "Get 10% Discount on takeaway, Minimum order of $50. Get 10% Discount on Dine In…" at bounding box center [146, 459] width 255 height 211
drag, startPoint x: 37, startPoint y: 389, endPoint x: 44, endPoint y: 483, distance: 94.3
click at [44, 483] on div "Get 10% Discount on takeaway, Minimum order of $50. Get 10% Discount on Dine In…" at bounding box center [146, 459] width 255 height 211
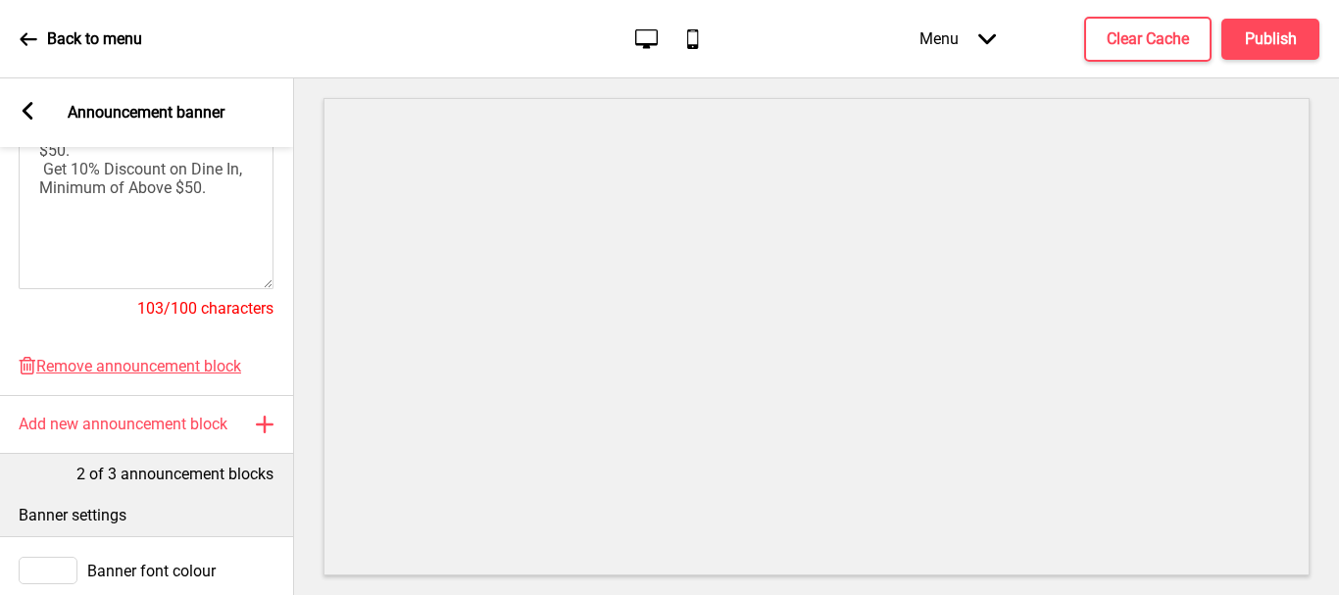
scroll to position [588, 0]
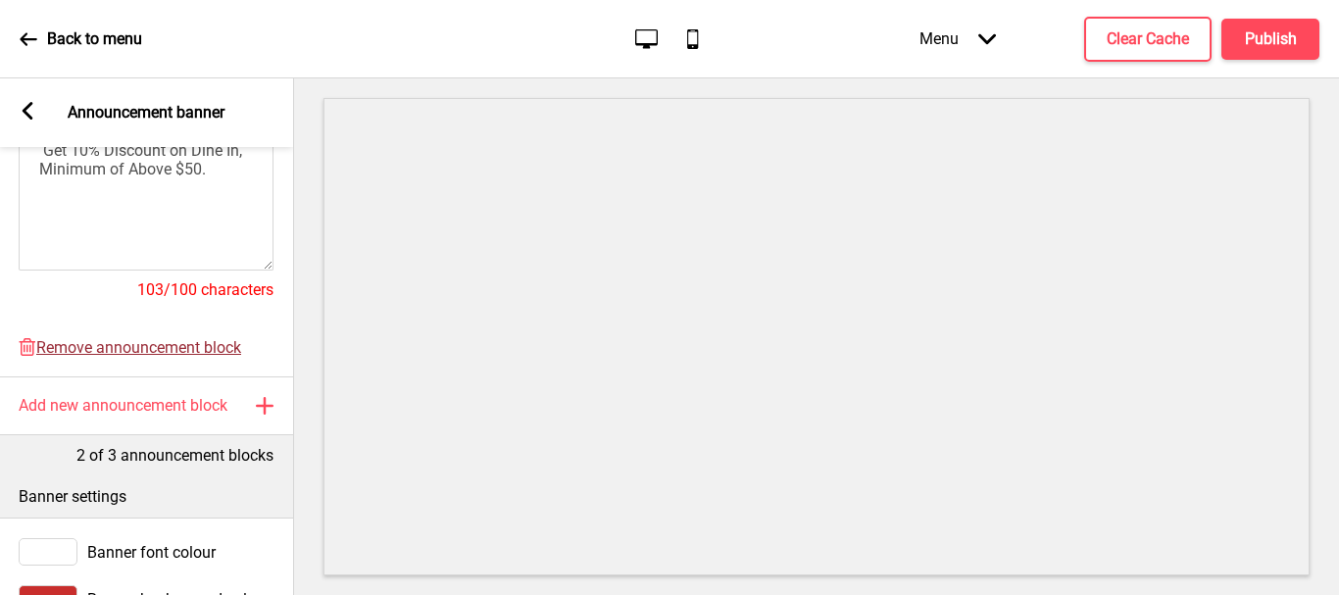
click at [147, 349] on span "Remove announcement block" at bounding box center [138, 347] width 205 height 19
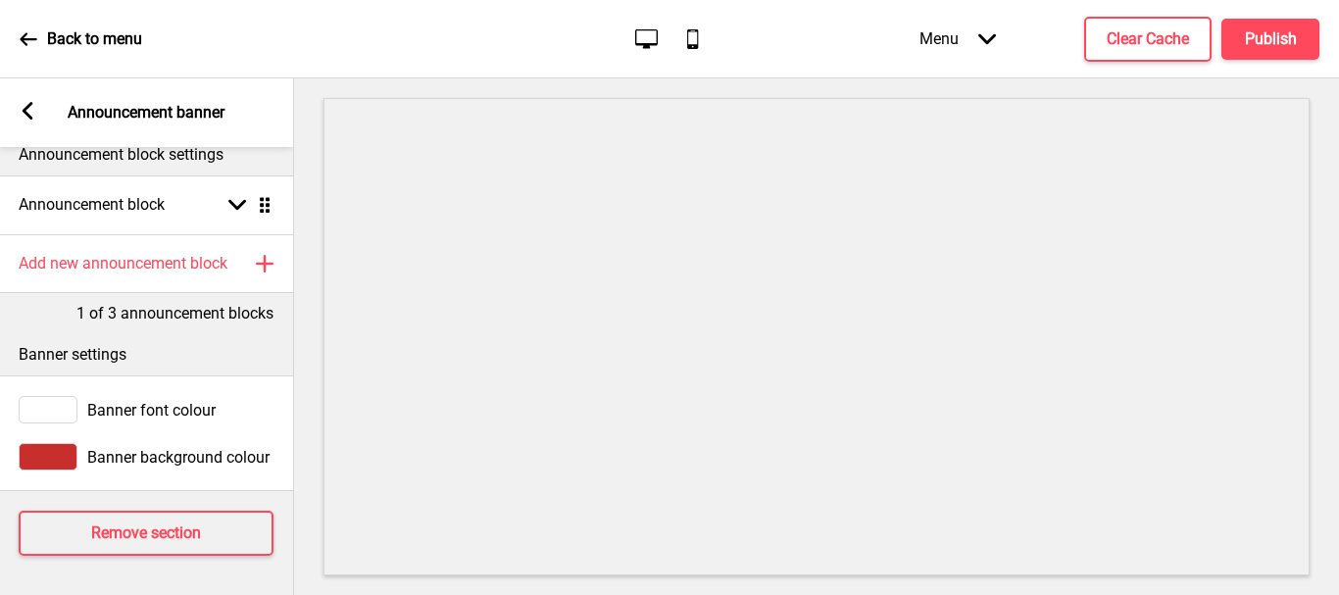
scroll to position [0, 0]
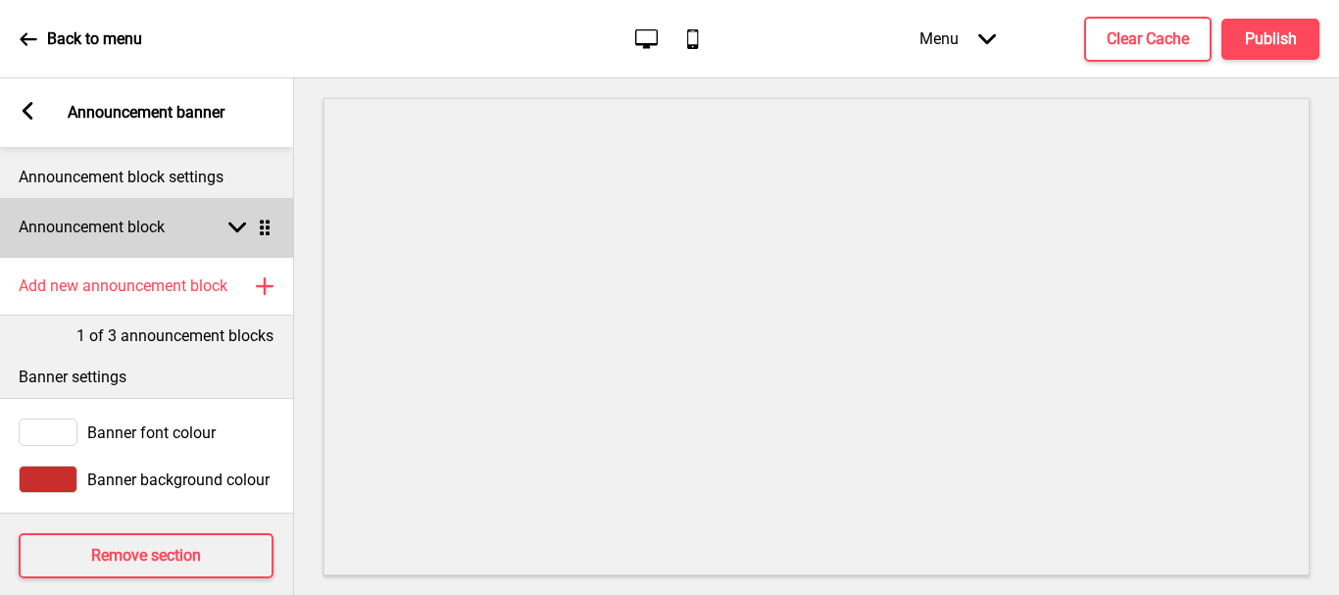
click at [232, 234] on rect at bounding box center [237, 228] width 18 height 18
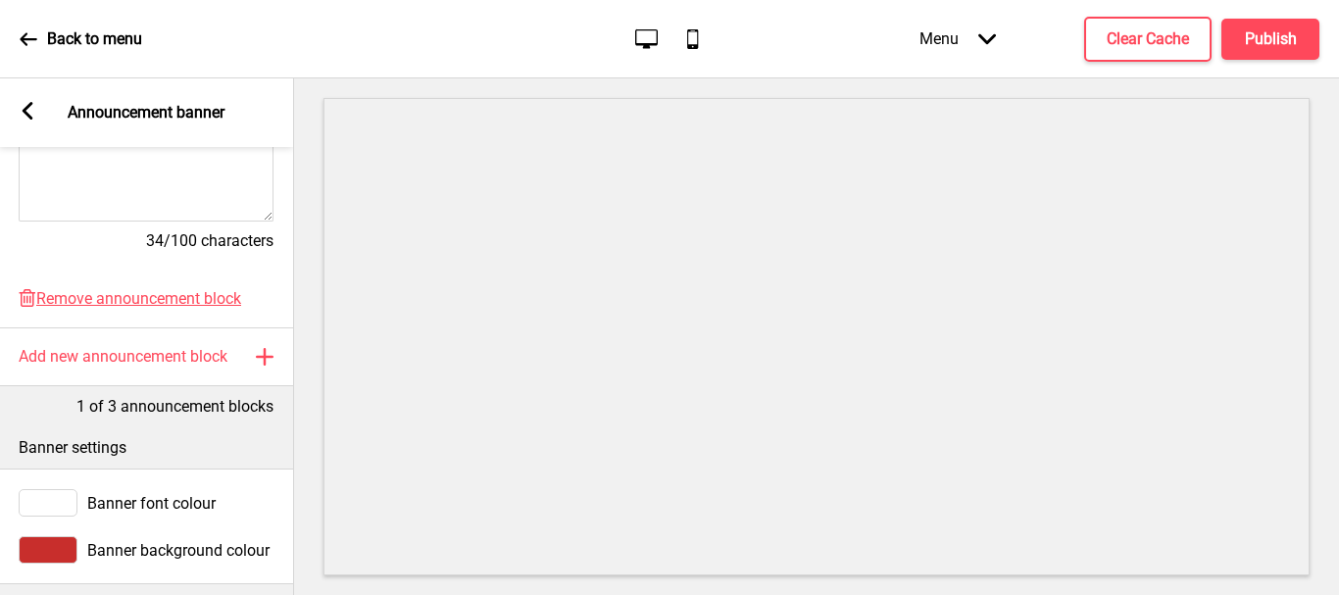
scroll to position [588, 0]
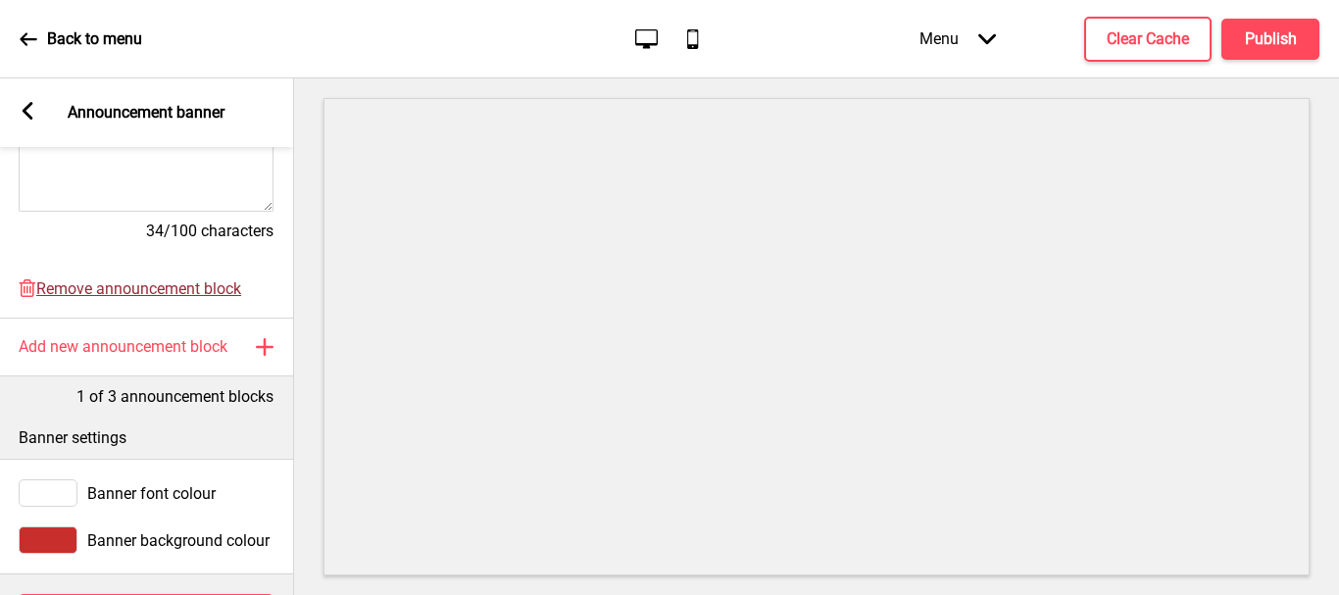
click at [138, 285] on span "Remove announcement block" at bounding box center [138, 288] width 205 height 19
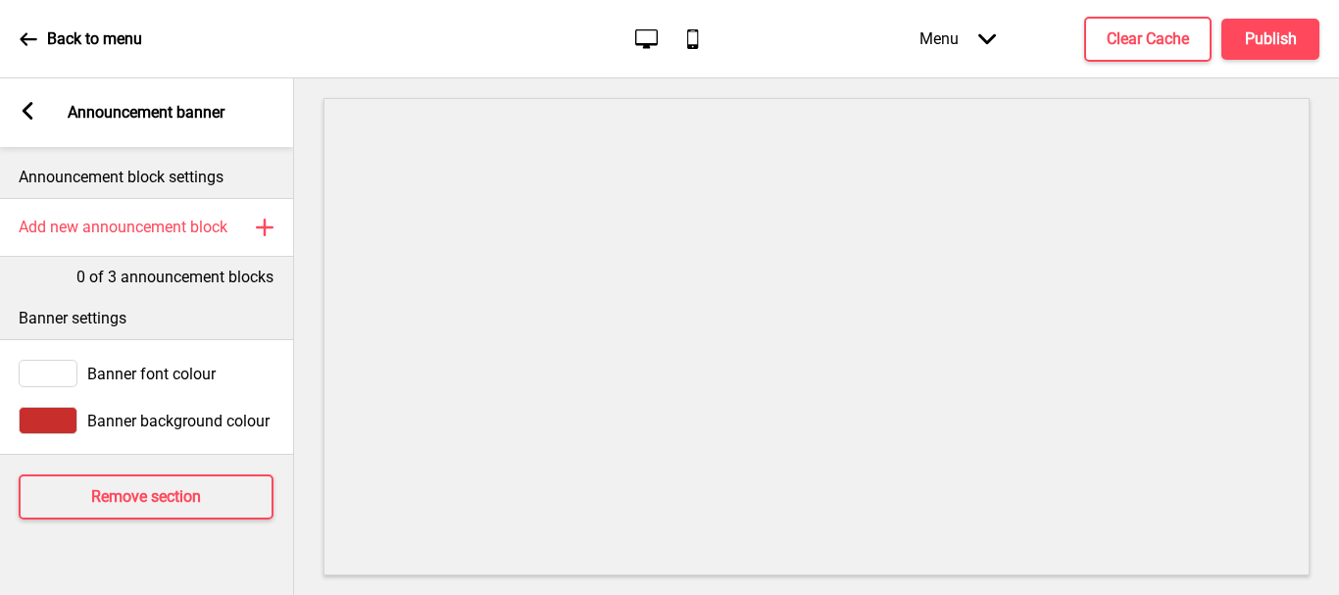
scroll to position [0, 0]
